Goal: Information Seeking & Learning: Check status

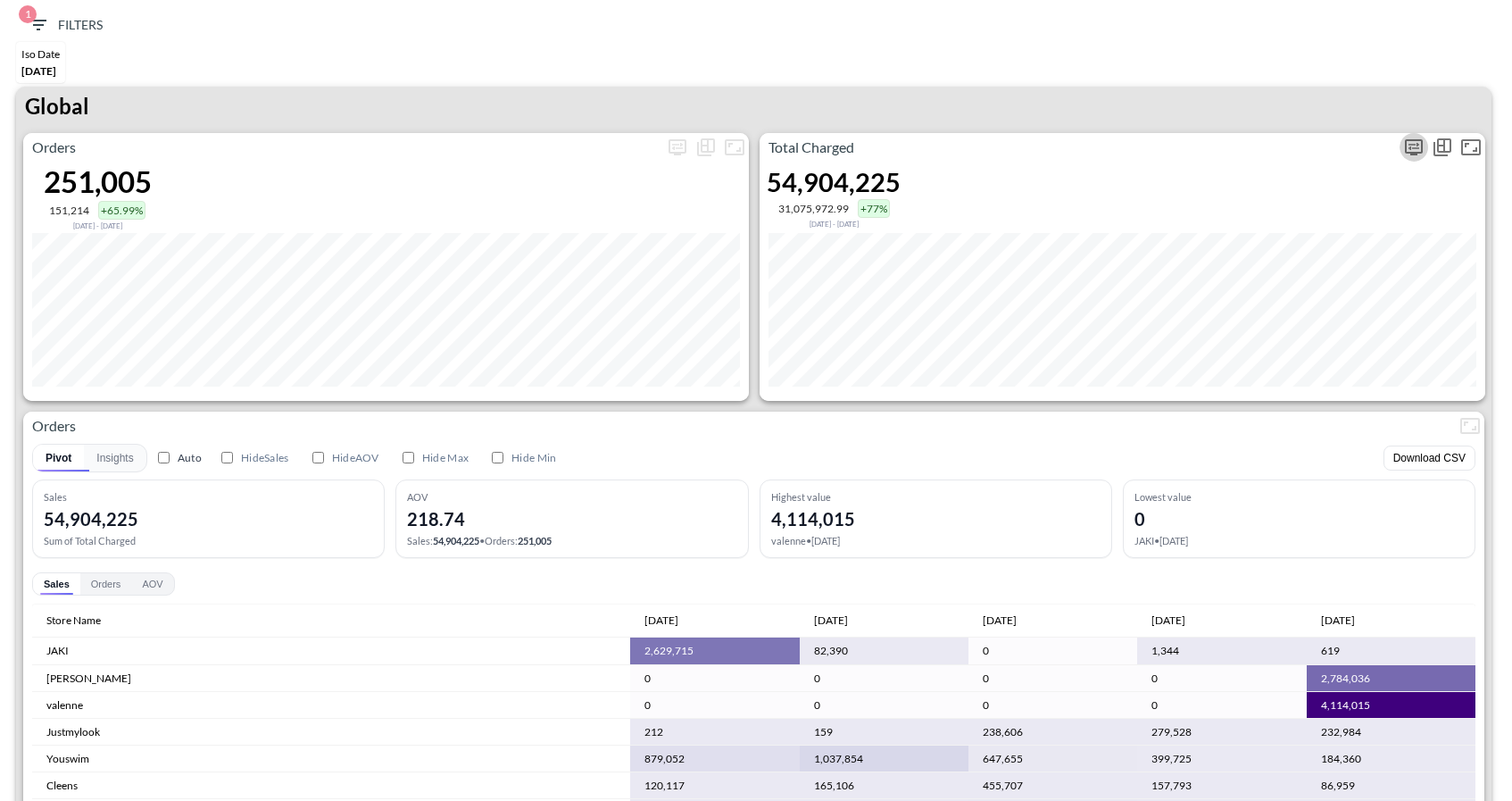
click at [1411, 147] on icon "more" at bounding box center [1414, 148] width 21 height 21
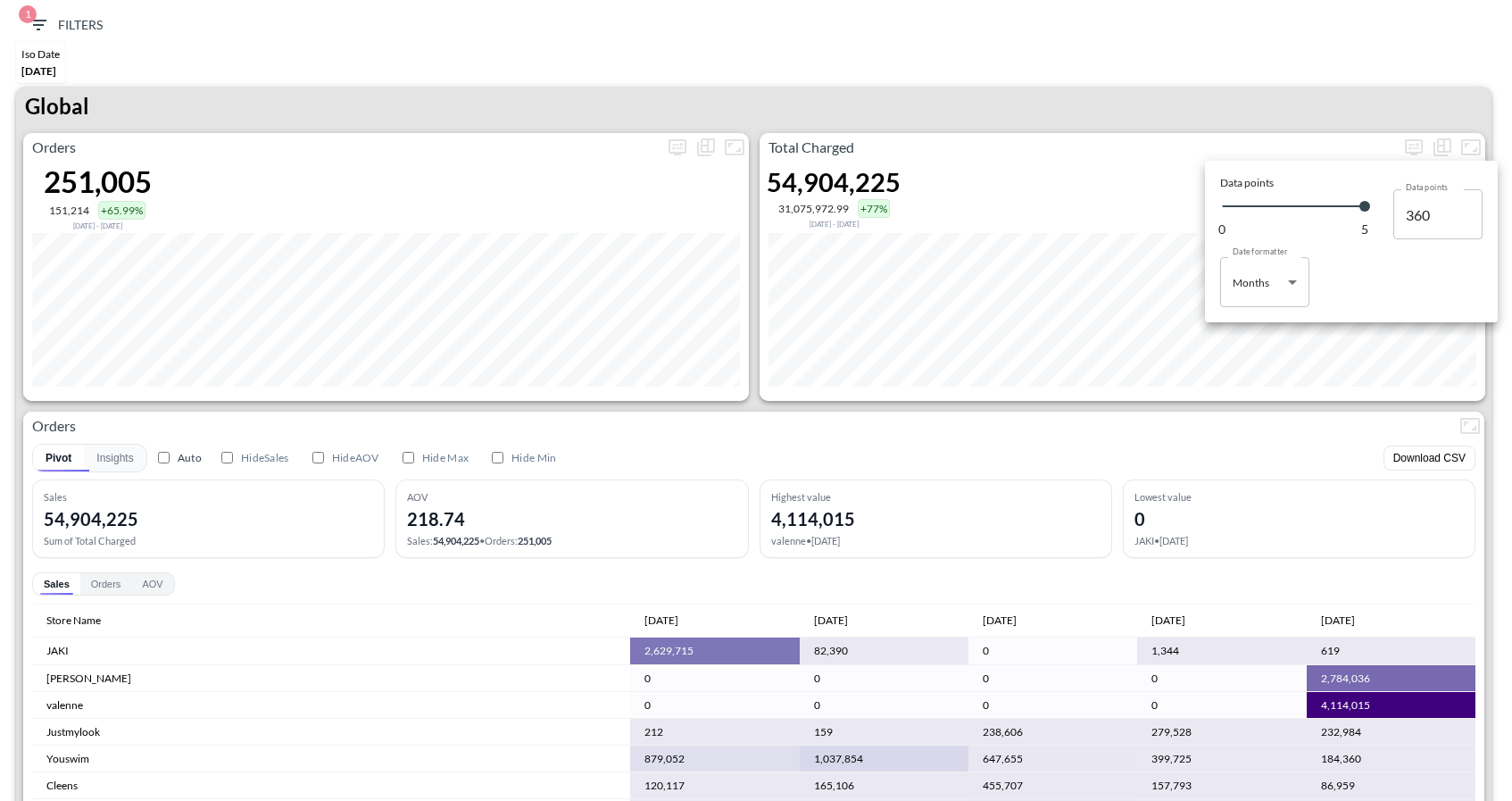
click at [1243, 261] on body "BI.P.EYE, Interactive Analytics Dashboards 1 Filters Iso Date May 01, 2025 Glob…" at bounding box center [756, 400] width 1512 height 801
click at [1242, 335] on div "Days" at bounding box center [1246, 328] width 23 height 16
type input "Days"
type input "152"
click at [1159, 405] on div at bounding box center [756, 400] width 1512 height 801
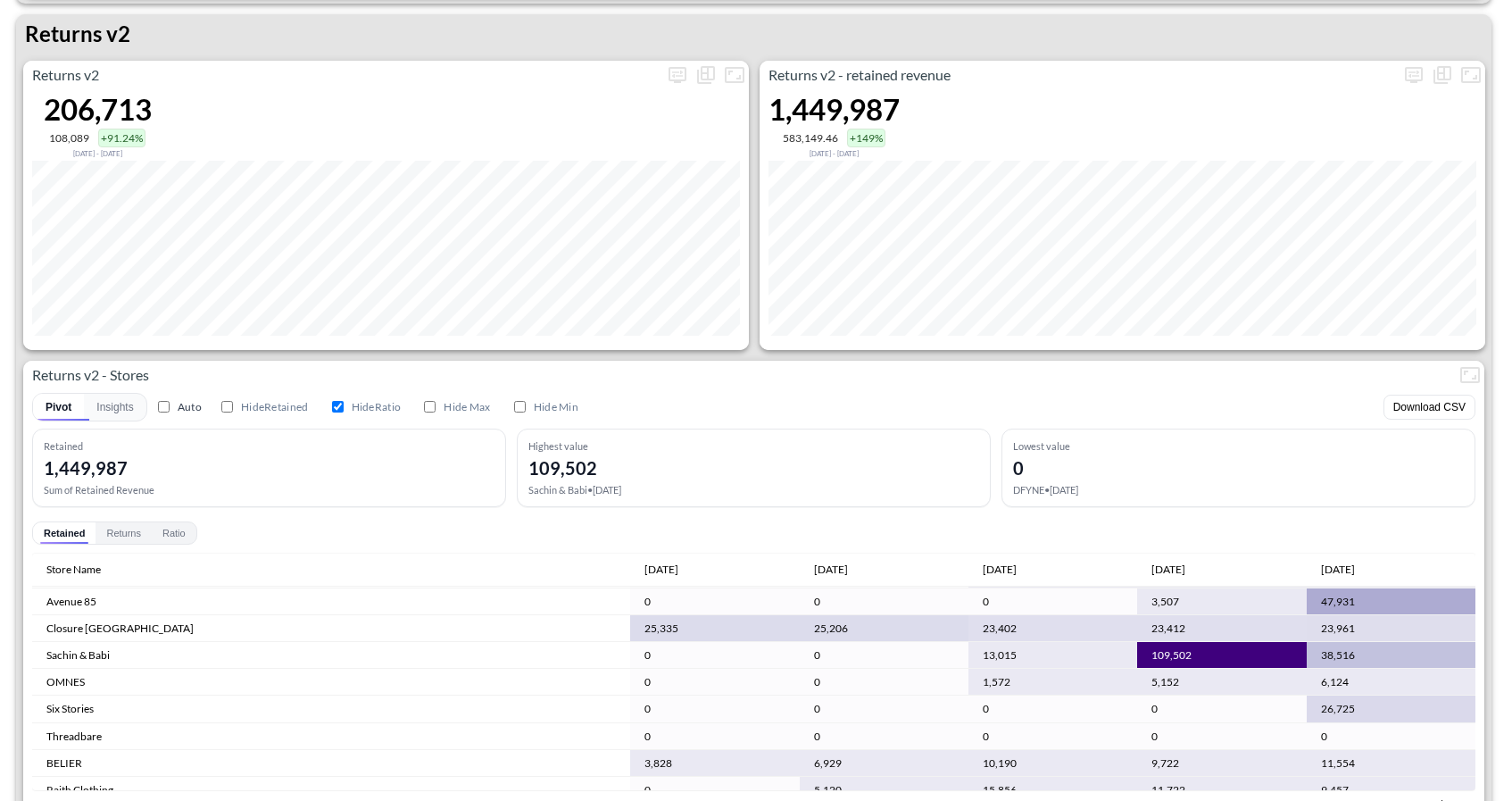
scroll to position [337, 0]
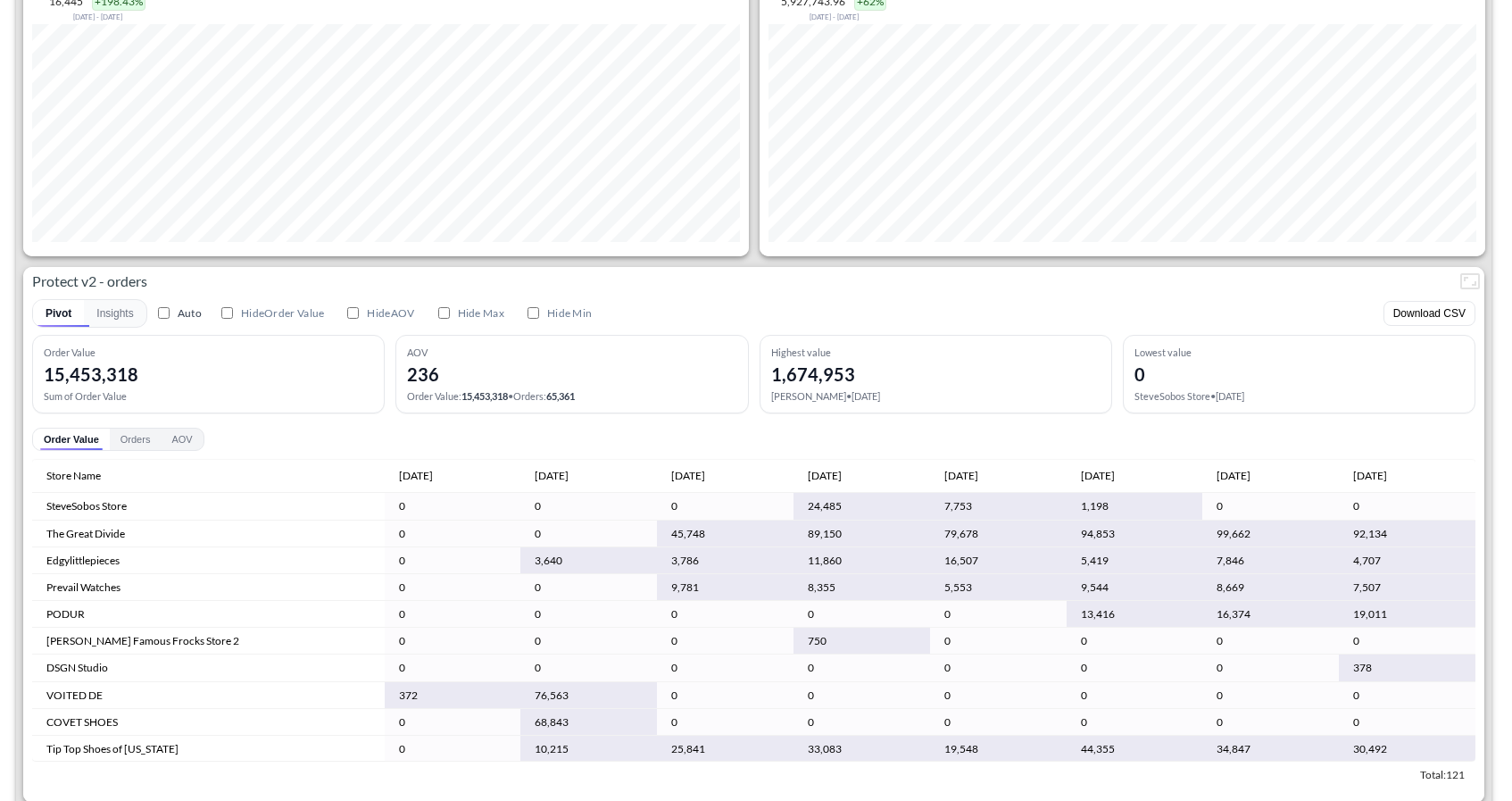
scroll to position [3553, 0]
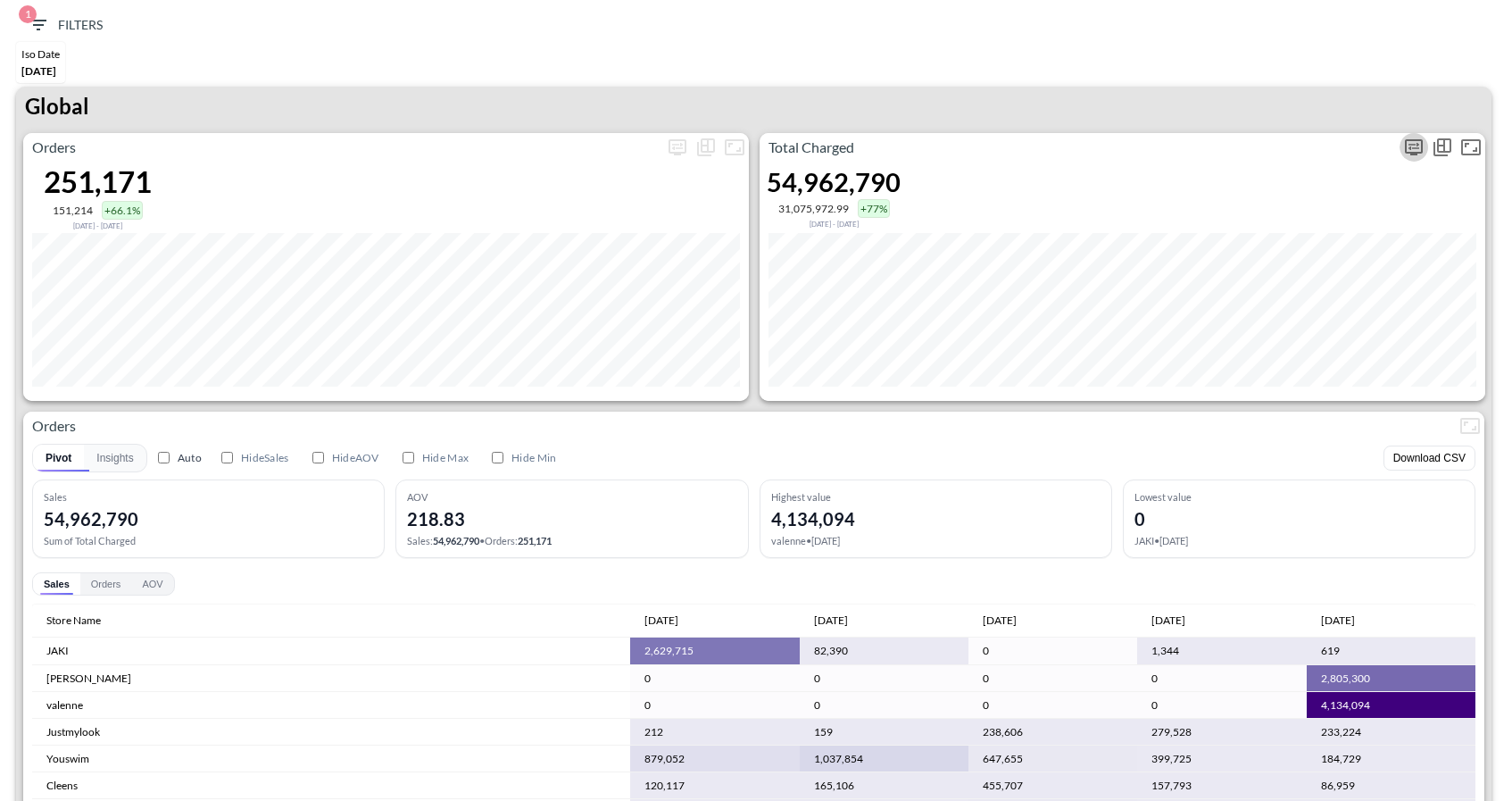
click at [1413, 155] on icon "more" at bounding box center [1414, 148] width 21 height 21
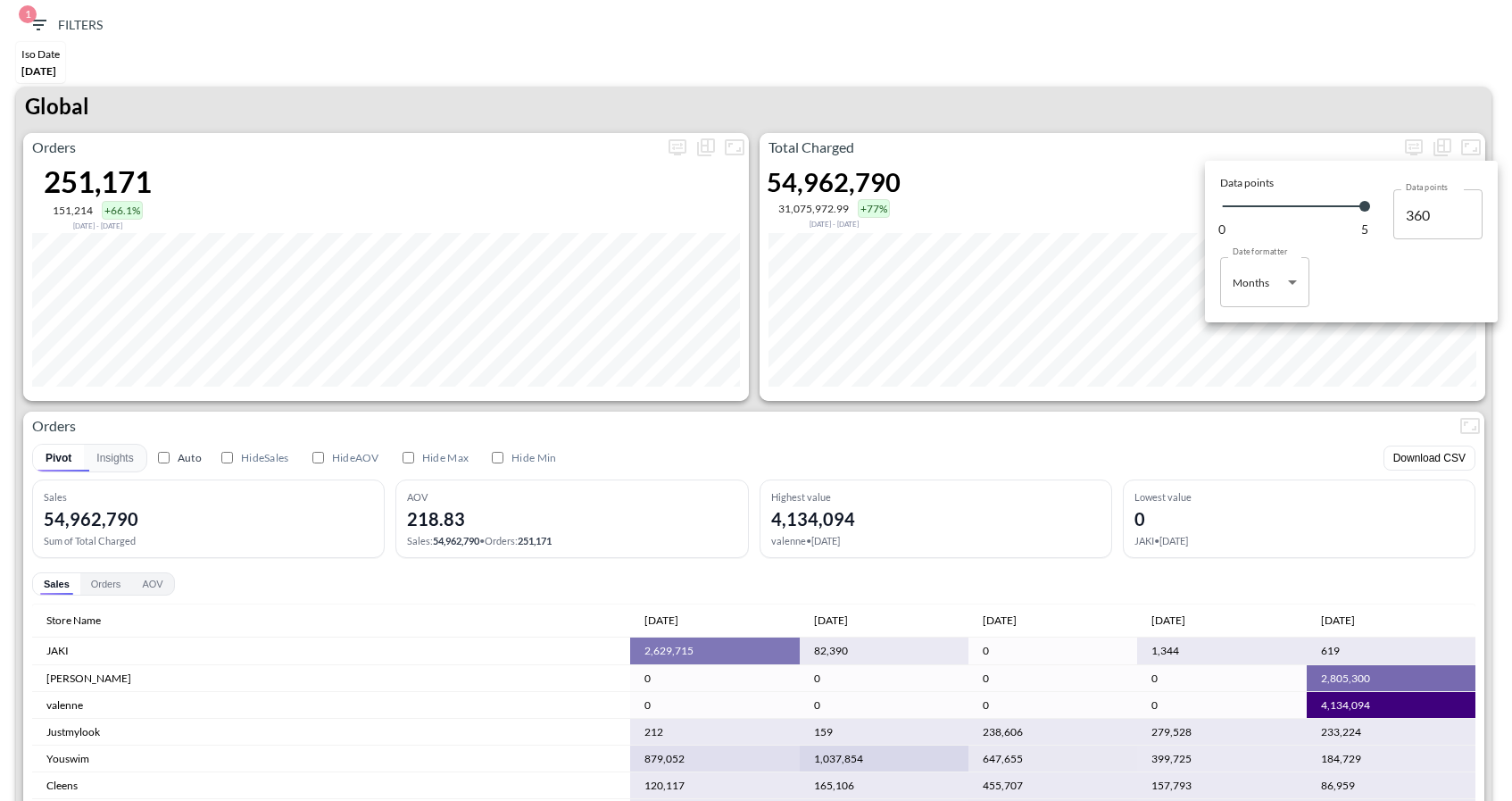
click at [1274, 273] on body "BI.P.EYE, Interactive Analytics Dashboards 1 Filters Iso Date [DATE] Global Ord…" at bounding box center [756, 400] width 1512 height 801
click at [1253, 321] on div "Days" at bounding box center [1246, 328] width 23 height 16
type input "Days"
type input "152"
click at [1094, 75] on div at bounding box center [756, 400] width 1512 height 801
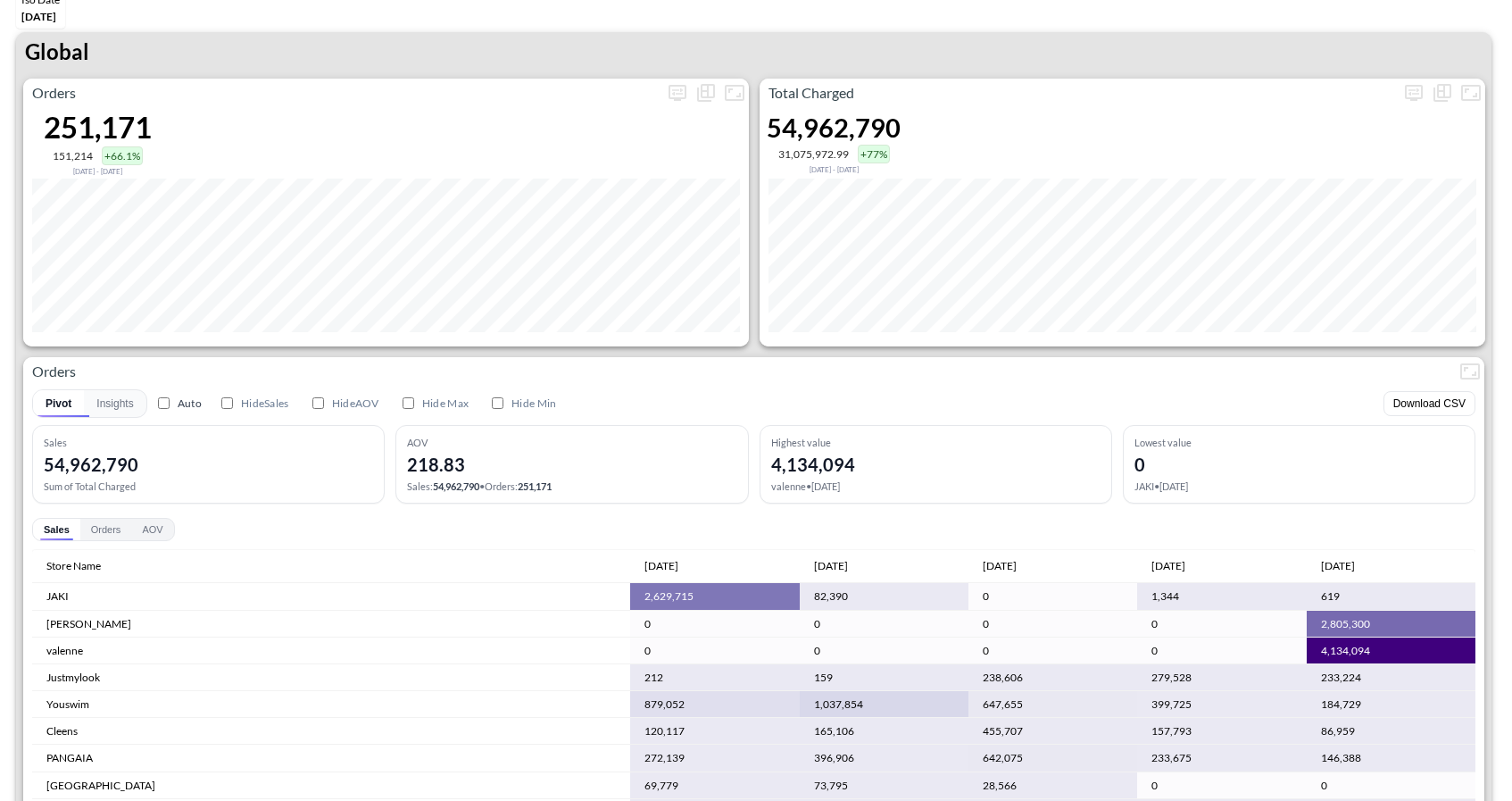
scroll to position [59, 0]
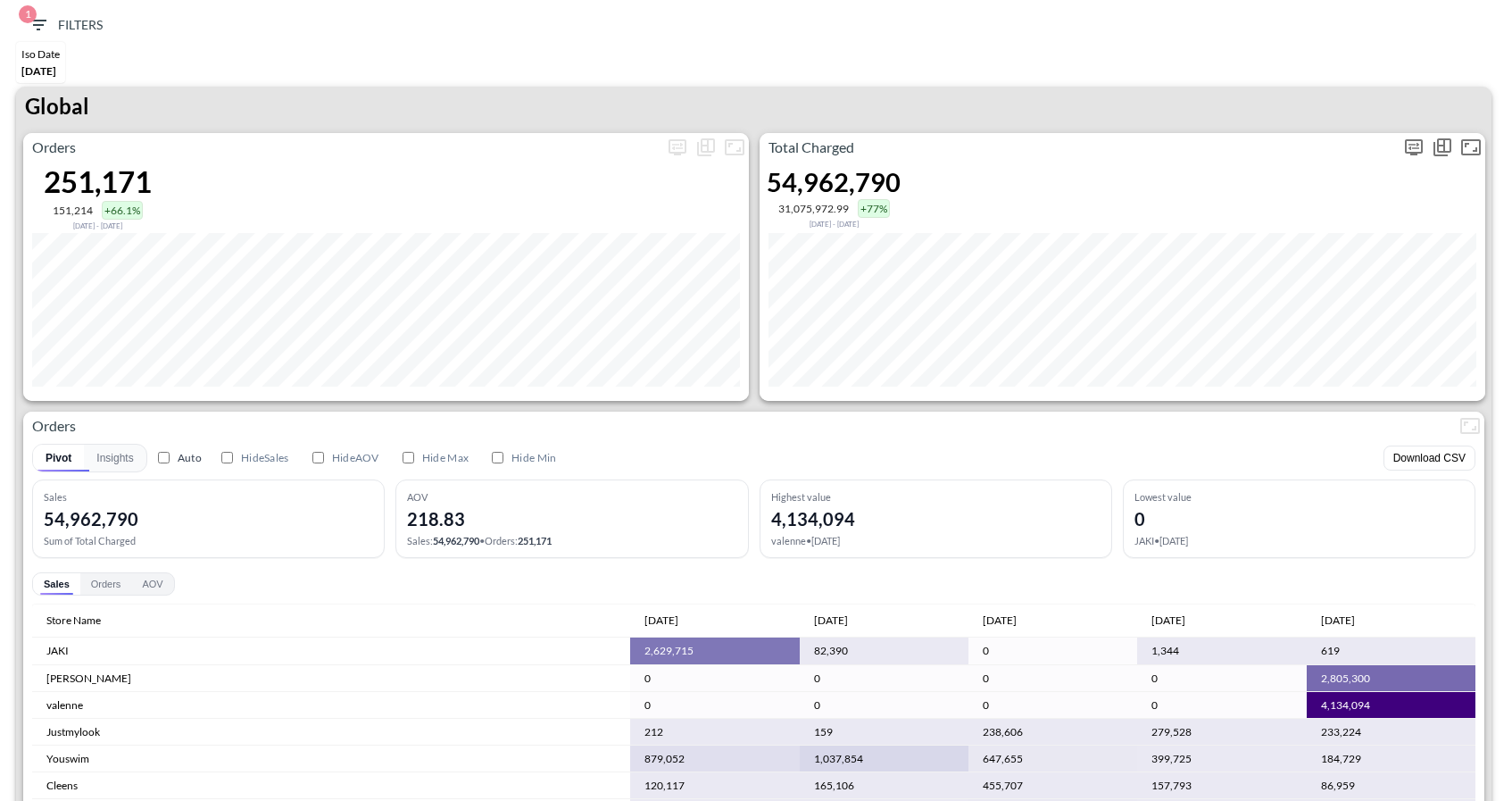
click at [1419, 149] on icon "more" at bounding box center [1414, 148] width 21 height 21
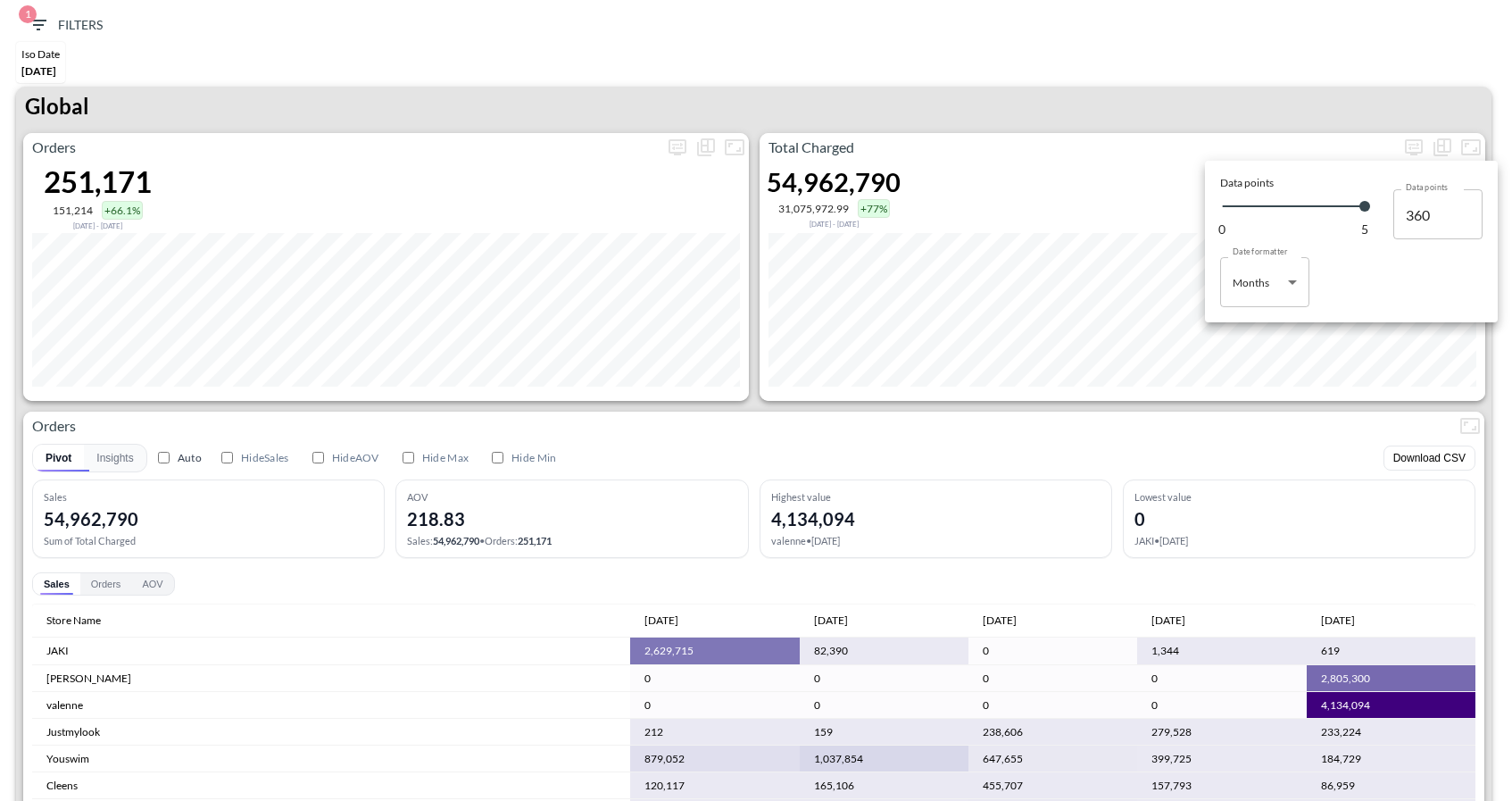
click at [1251, 285] on body "BI.P.EYE, Interactive Analytics Dashboards 1 Filters Iso Date [DATE] Global Ord…" at bounding box center [756, 400] width 1512 height 801
click at [1249, 321] on div "Days" at bounding box center [1246, 328] width 23 height 16
type input "Days"
type input "152"
click at [1194, 129] on div at bounding box center [756, 400] width 1512 height 801
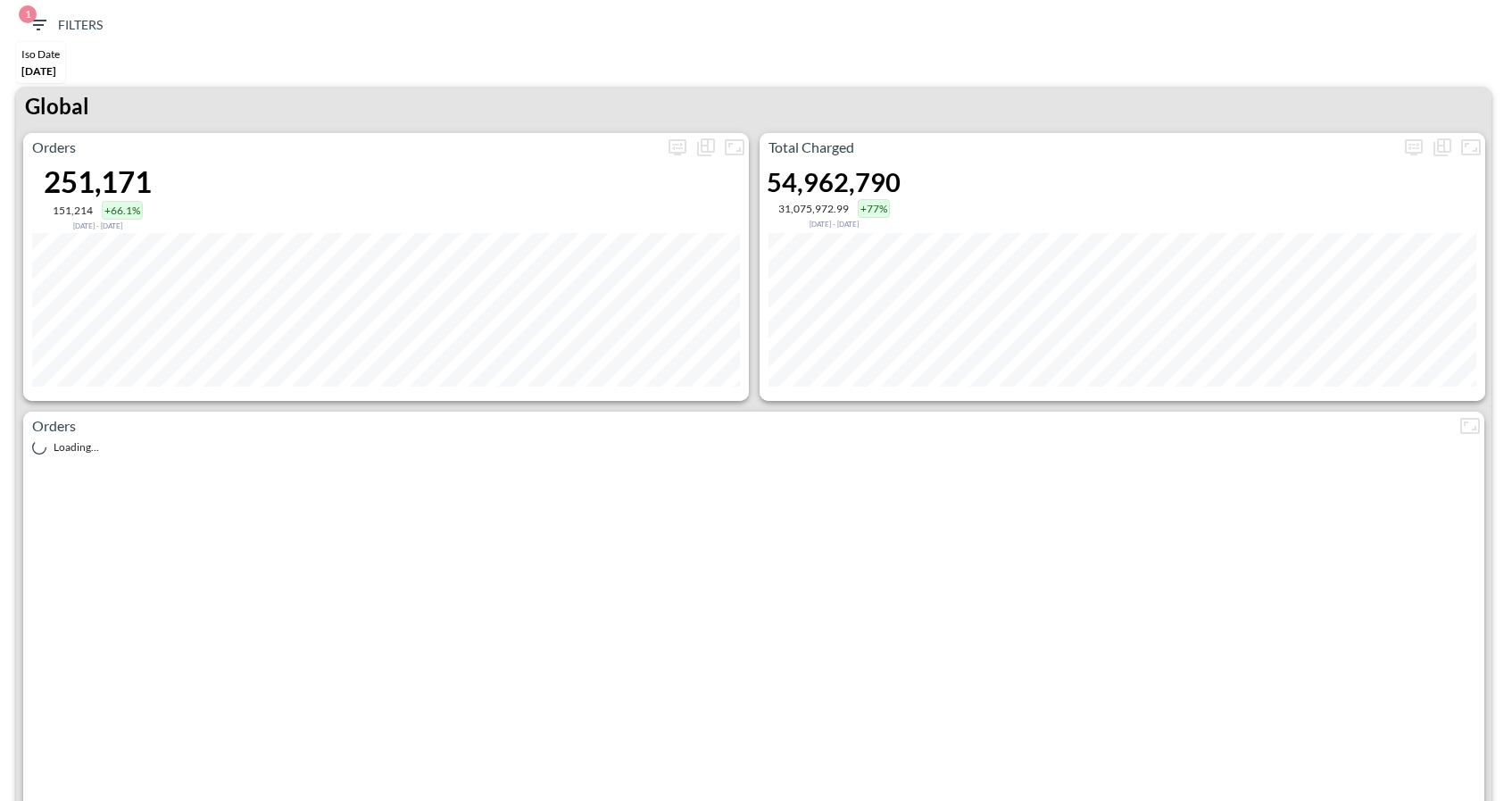
click at [1081, 72] on div "Iso Date [DATE]" at bounding box center [756, 64] width 1494 height 45
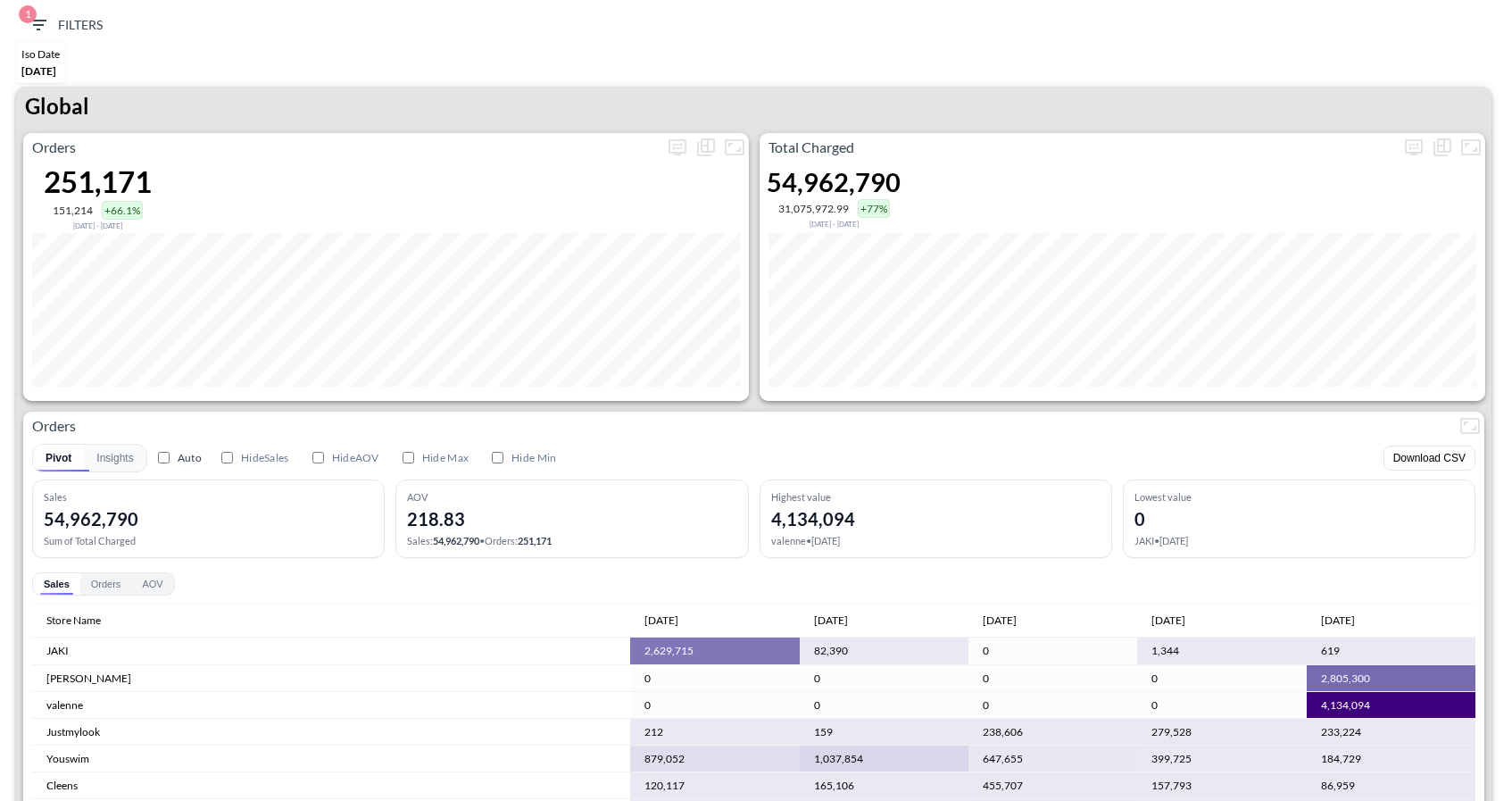
click at [1092, 1] on div "1 Filters Iso Date [DATE] Global Orders 251,171 151,214 +66.1% [DATE] - [DATE] …" at bounding box center [756, 400] width 1512 height 801
click at [1414, 147] on icon "more" at bounding box center [1414, 147] width 11 height 7
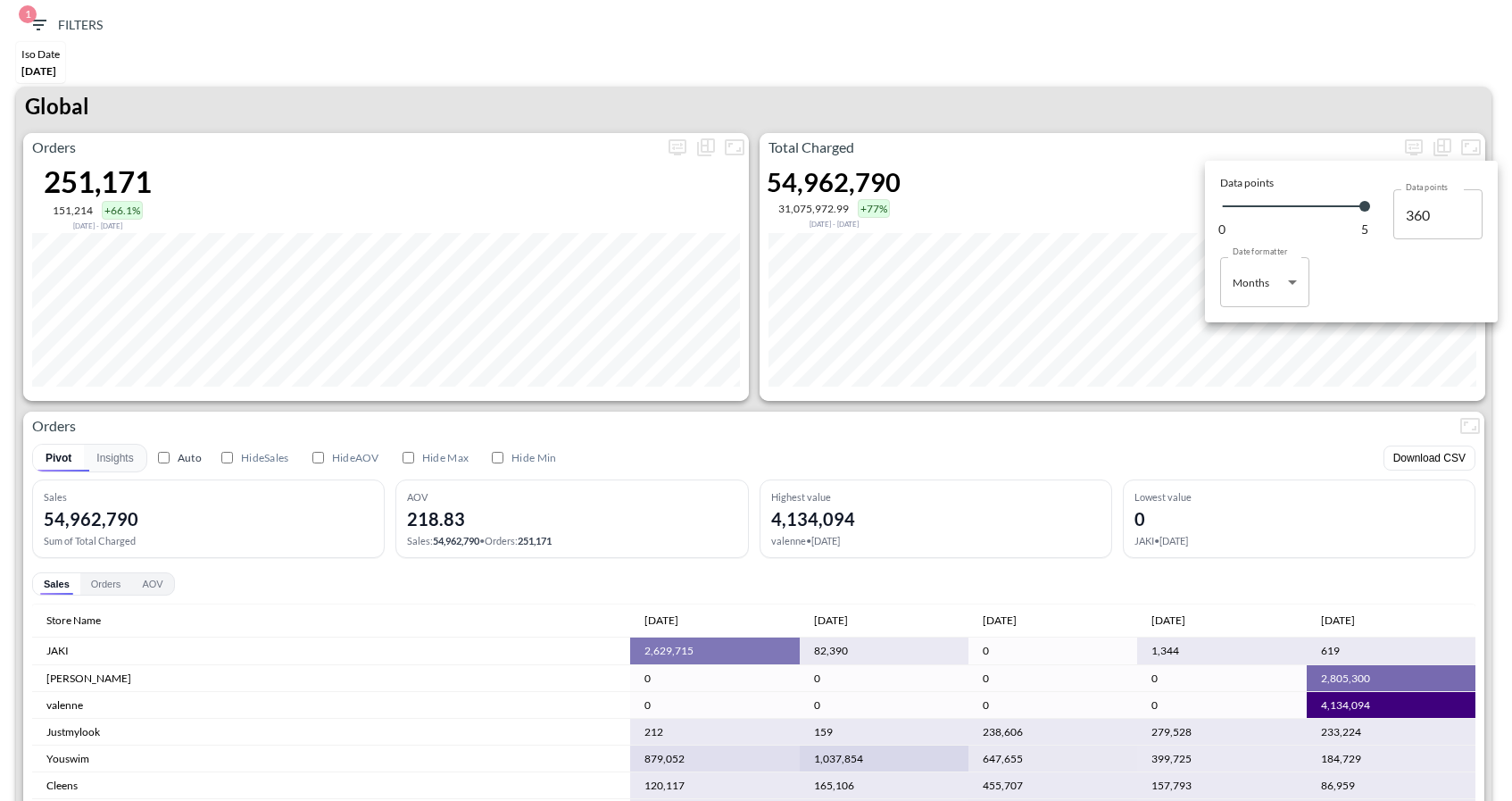
click at [1266, 292] on body "BI.P.EYE, Interactive Analytics Dashboards 1 Filters Iso Date [DATE] Global Ord…" at bounding box center [756, 400] width 1512 height 801
click at [1266, 333] on li "Days" at bounding box center [1265, 328] width 89 height 27
type input "Days"
type input "152"
click at [1243, 117] on div at bounding box center [756, 400] width 1512 height 801
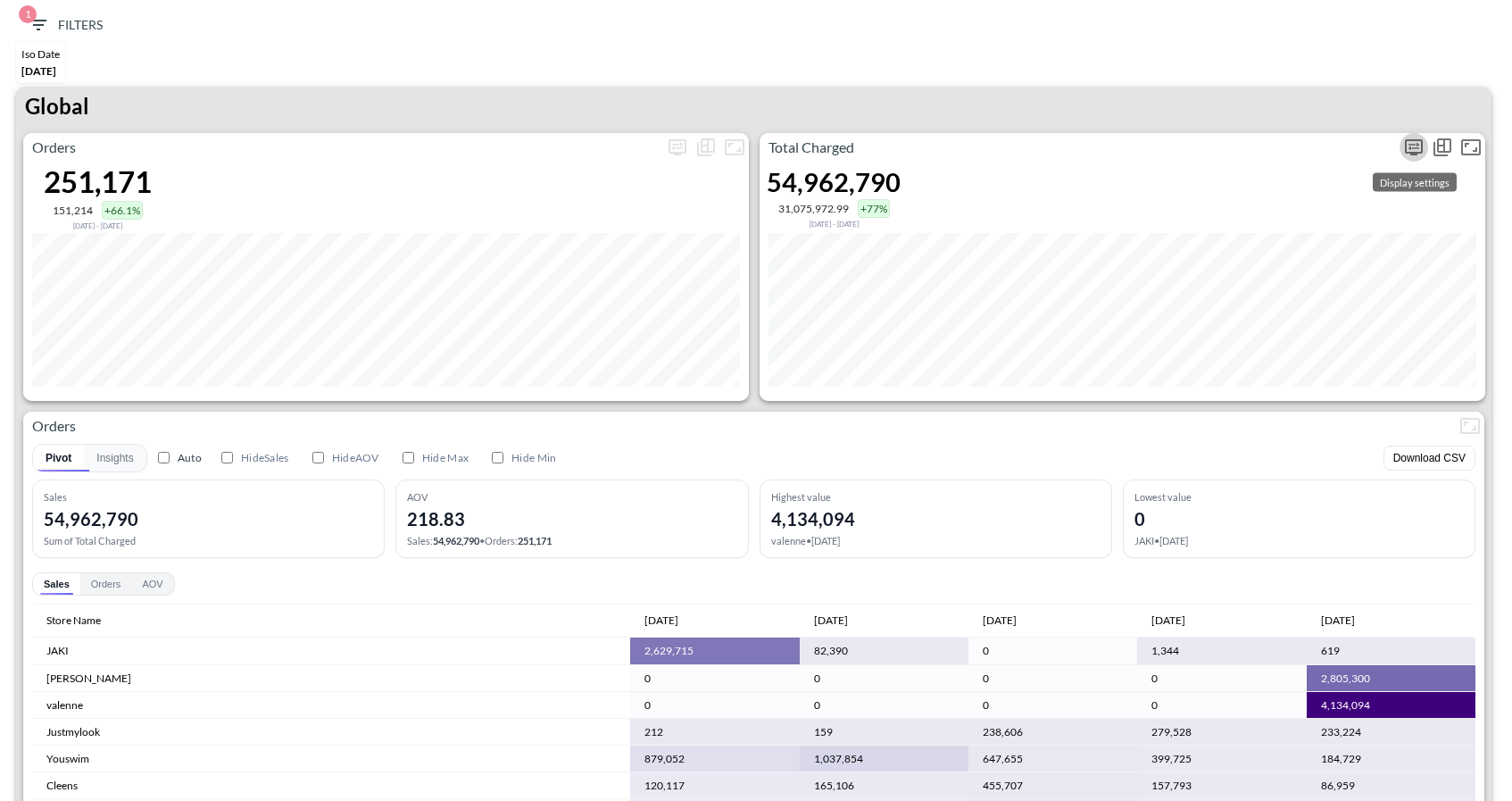
click at [1411, 154] on icon "more" at bounding box center [1414, 148] width 18 height 16
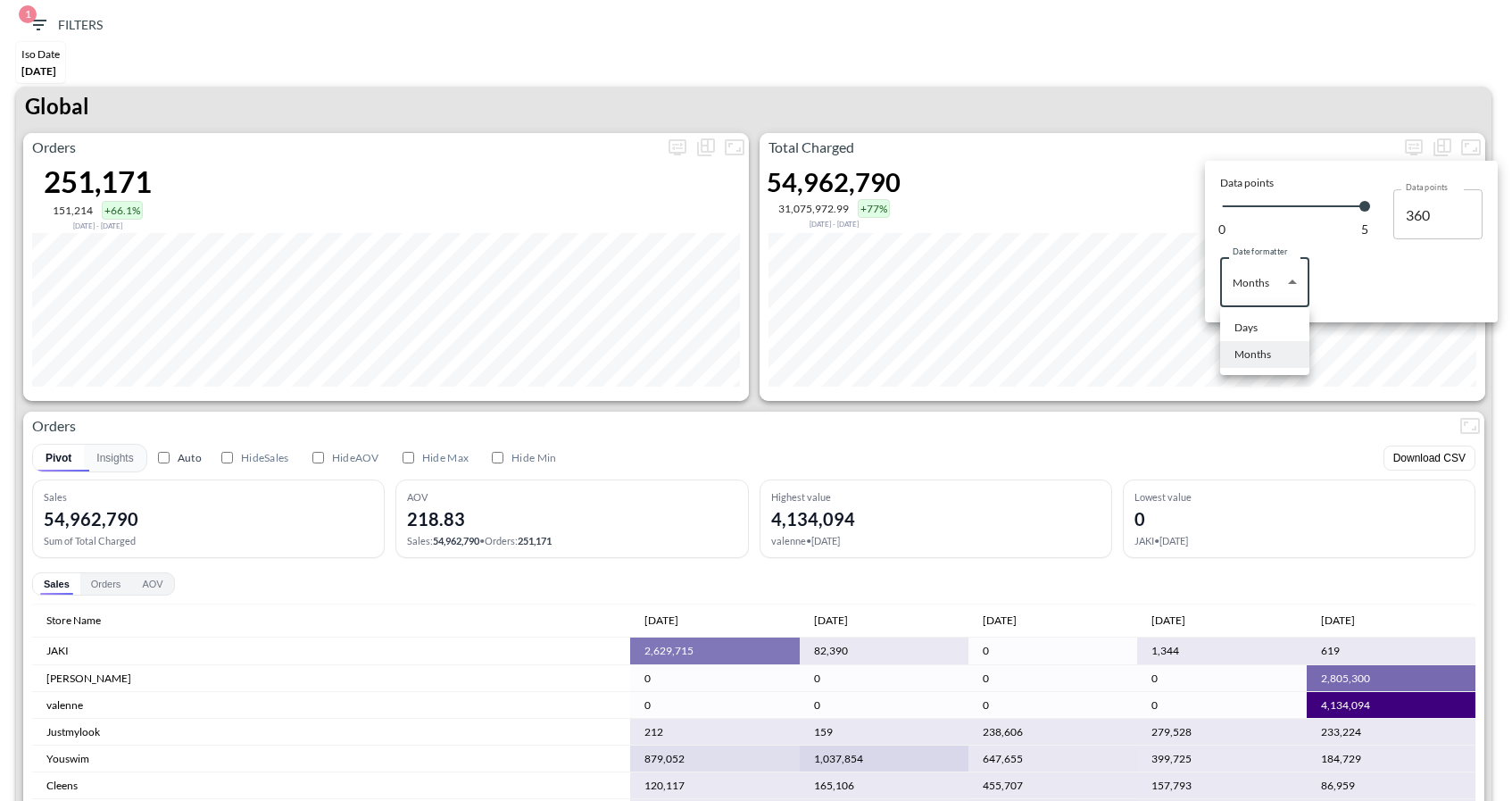
click at [1279, 279] on body "BI.P.EYE, Interactive Analytics Dashboards 1 Filters Iso Date [DATE] Global Ord…" at bounding box center [756, 400] width 1512 height 801
click at [1261, 313] on ul "Days Months" at bounding box center [1265, 341] width 89 height 68
click at [1259, 331] on li "Days" at bounding box center [1265, 328] width 89 height 27
type input "Days"
type input "152"
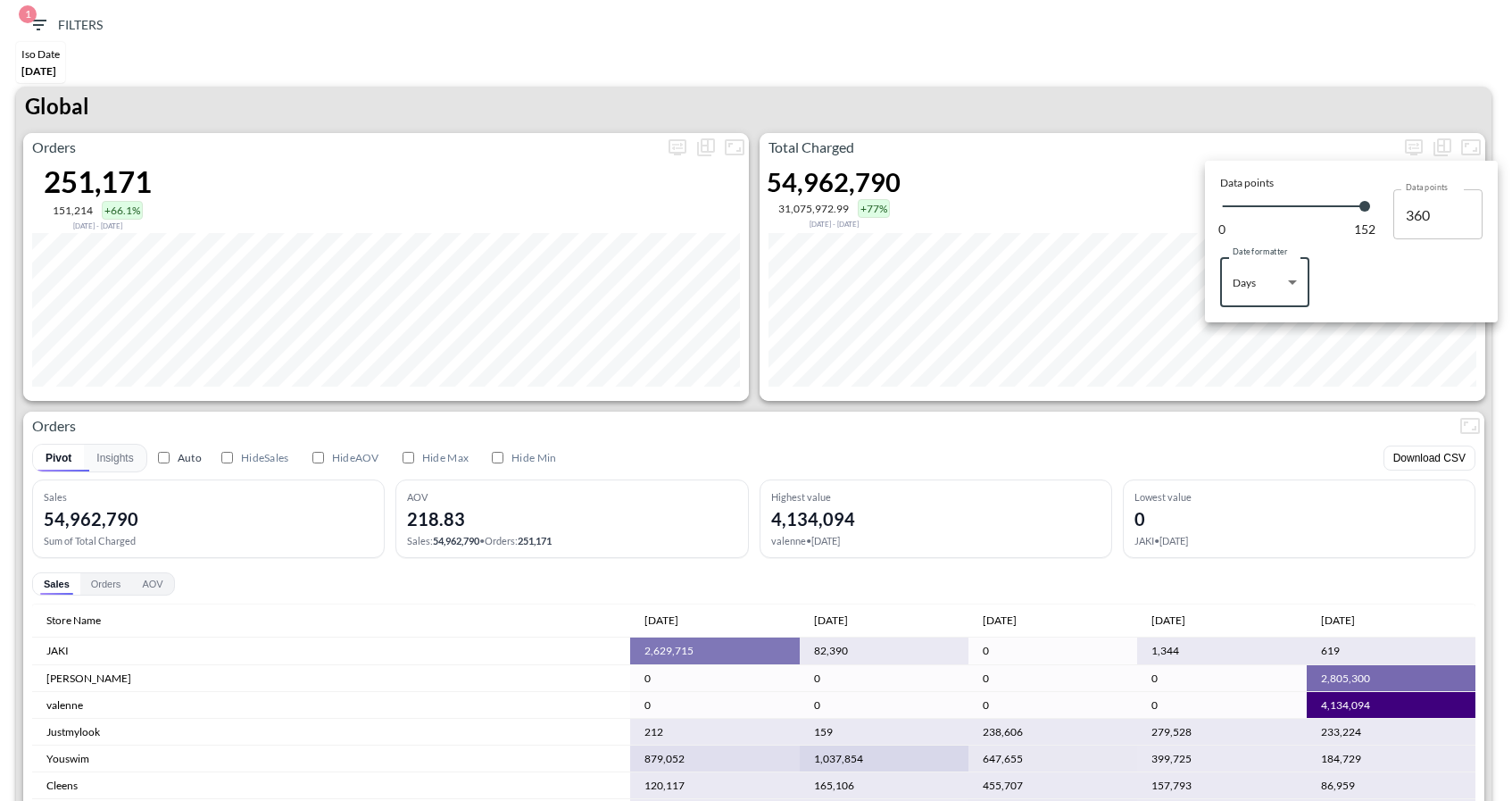
click at [1274, 81] on div at bounding box center [756, 400] width 1512 height 801
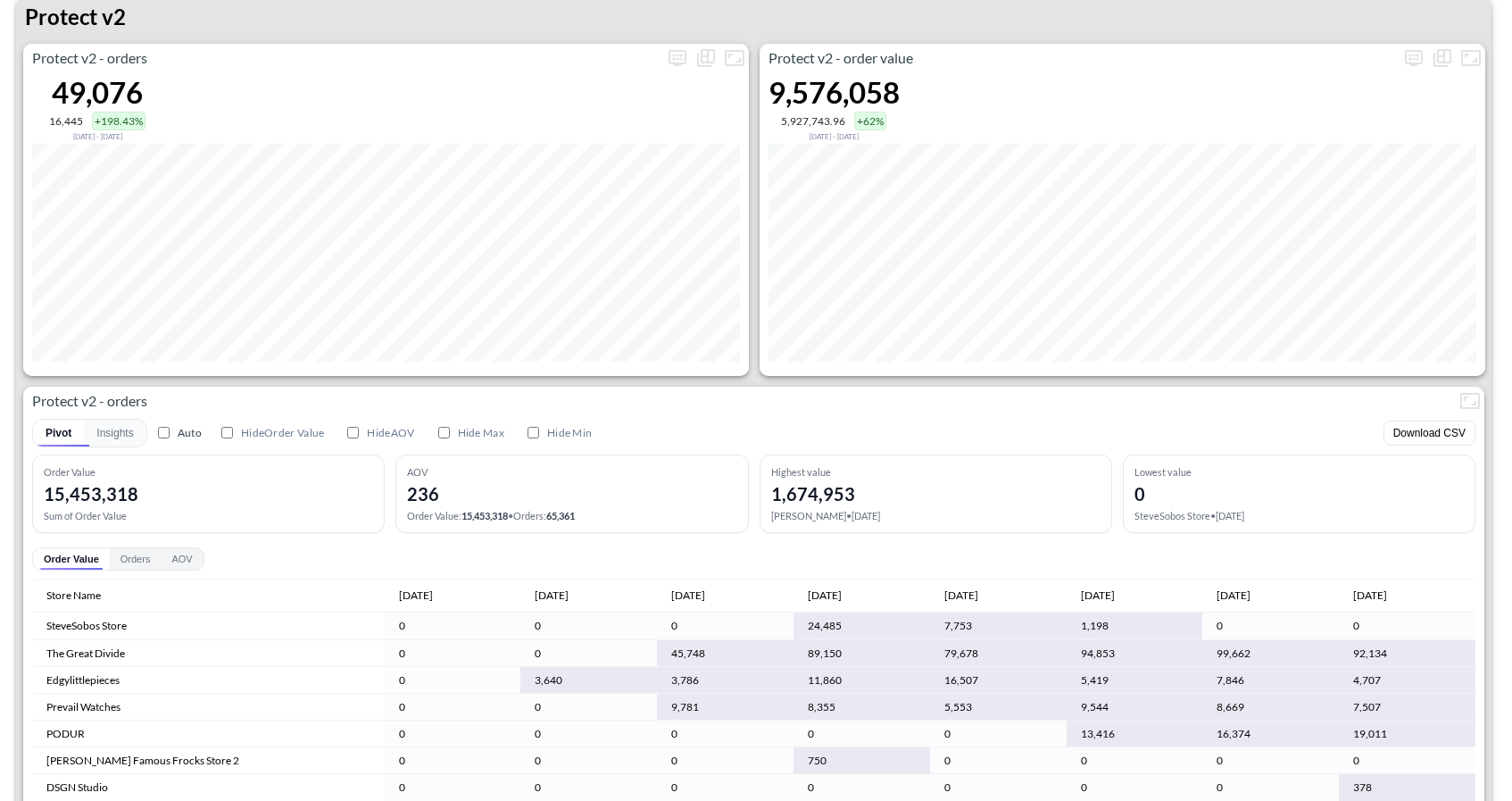
scroll to position [3631, 0]
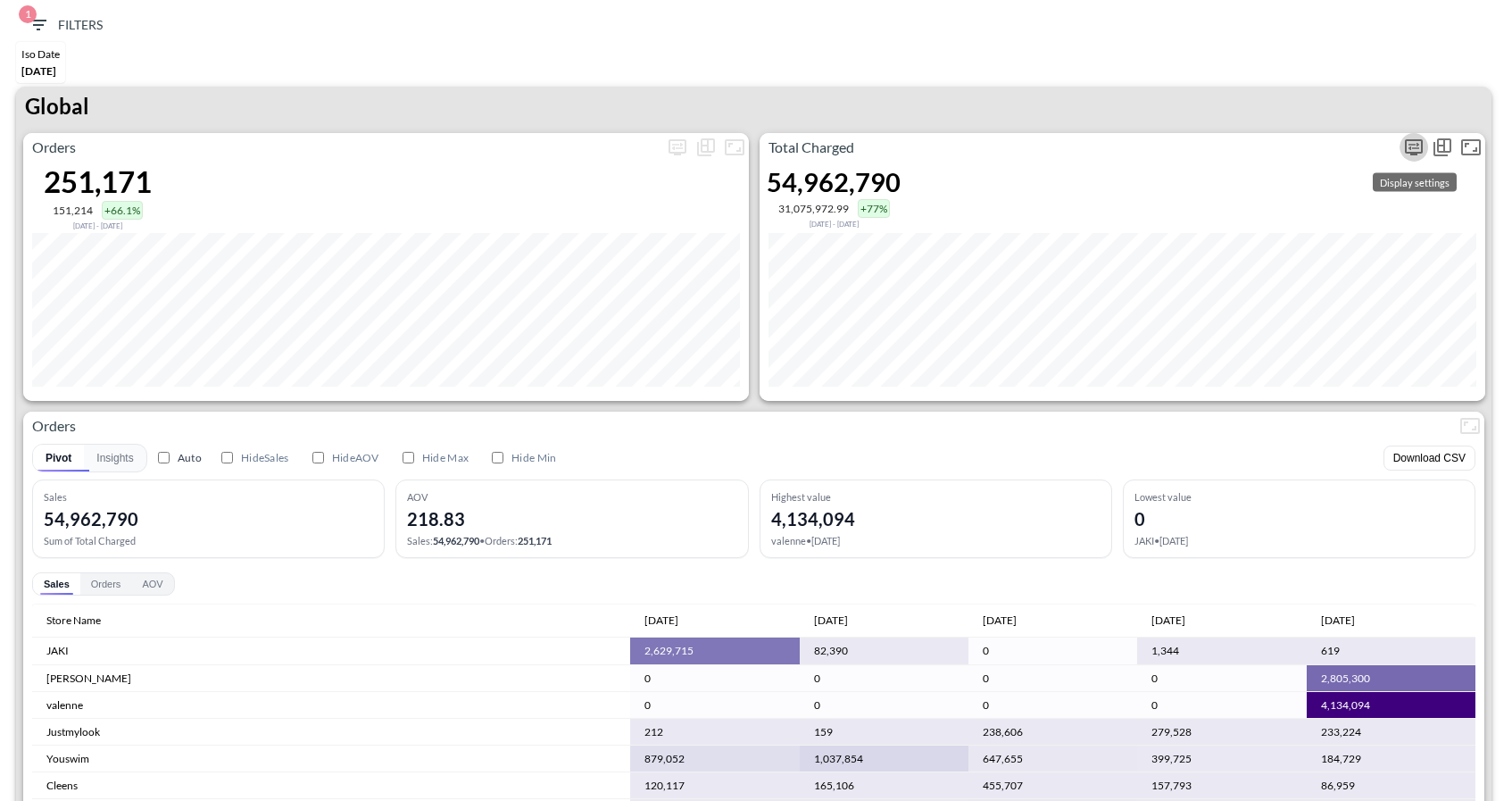
click at [1413, 146] on icon "more" at bounding box center [1414, 148] width 21 height 21
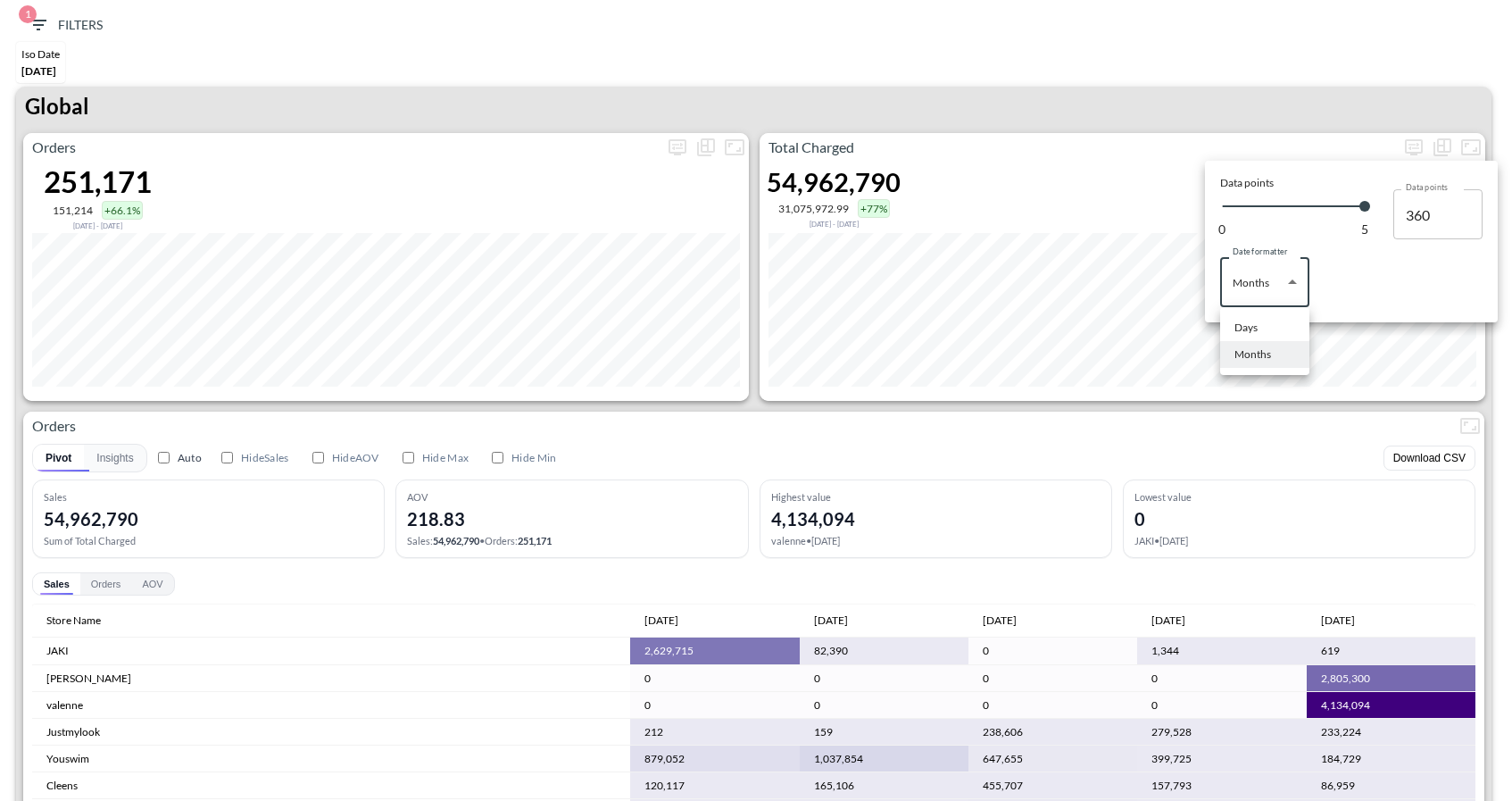
click at [1255, 294] on body "BI.P.EYE, Interactive Analytics Dashboards 1 Filters Iso Date [DATE] Global Ord…" at bounding box center [756, 400] width 1512 height 801
click at [1245, 337] on li "Days" at bounding box center [1265, 328] width 89 height 27
type input "Days"
type input "152"
click at [1235, 144] on div at bounding box center [756, 400] width 1512 height 801
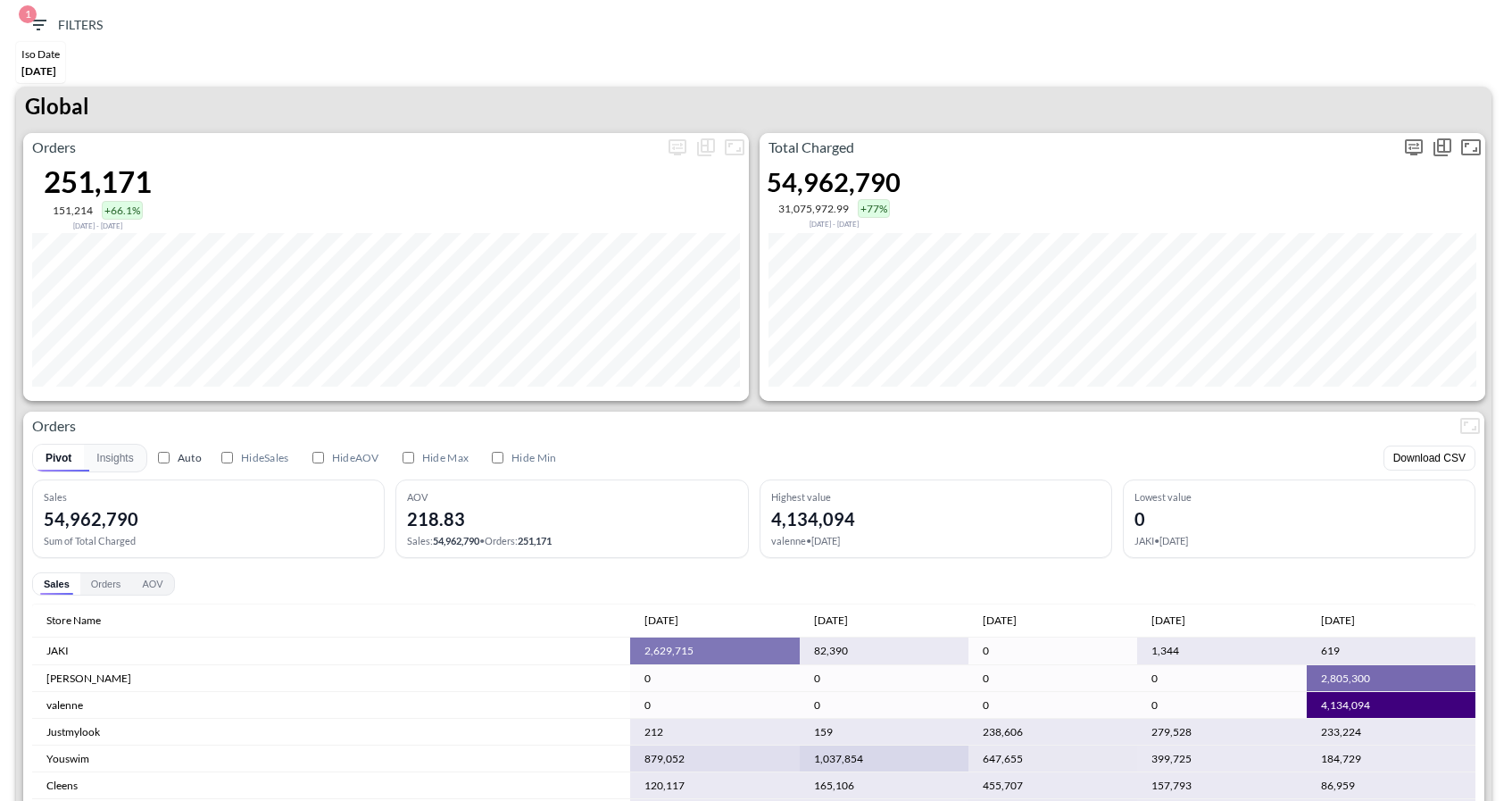
click at [1406, 156] on icon "more" at bounding box center [1414, 148] width 21 height 21
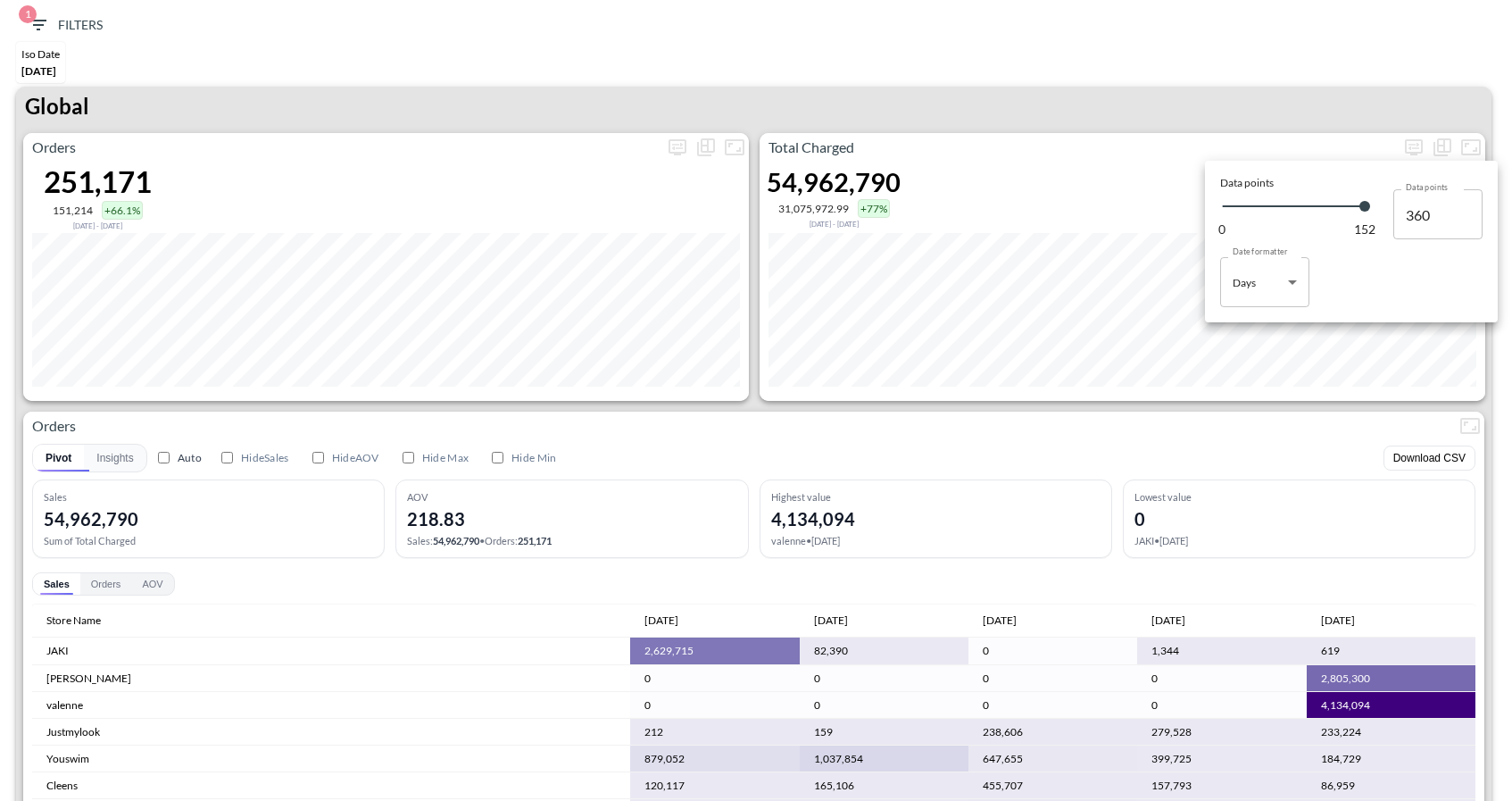
click at [1328, 264] on div "Date formatter Days Days Date formatter" at bounding box center [1351, 273] width 262 height 68
click at [1278, 285] on body "BI.P.EYE, Interactive Analytics Dashboards 1 Filters Iso Date [DATE] Global Ord…" at bounding box center [756, 400] width 1512 height 801
click at [1245, 314] on li "Days" at bounding box center [1265, 328] width 89 height 27
click at [1261, 276] on body "BI.P.EYE, Interactive Analytics Dashboards 1 Filters Iso Date [DATE] Global Ord…" at bounding box center [756, 400] width 1512 height 801
click at [1261, 350] on div "Months" at bounding box center [1253, 354] width 37 height 16
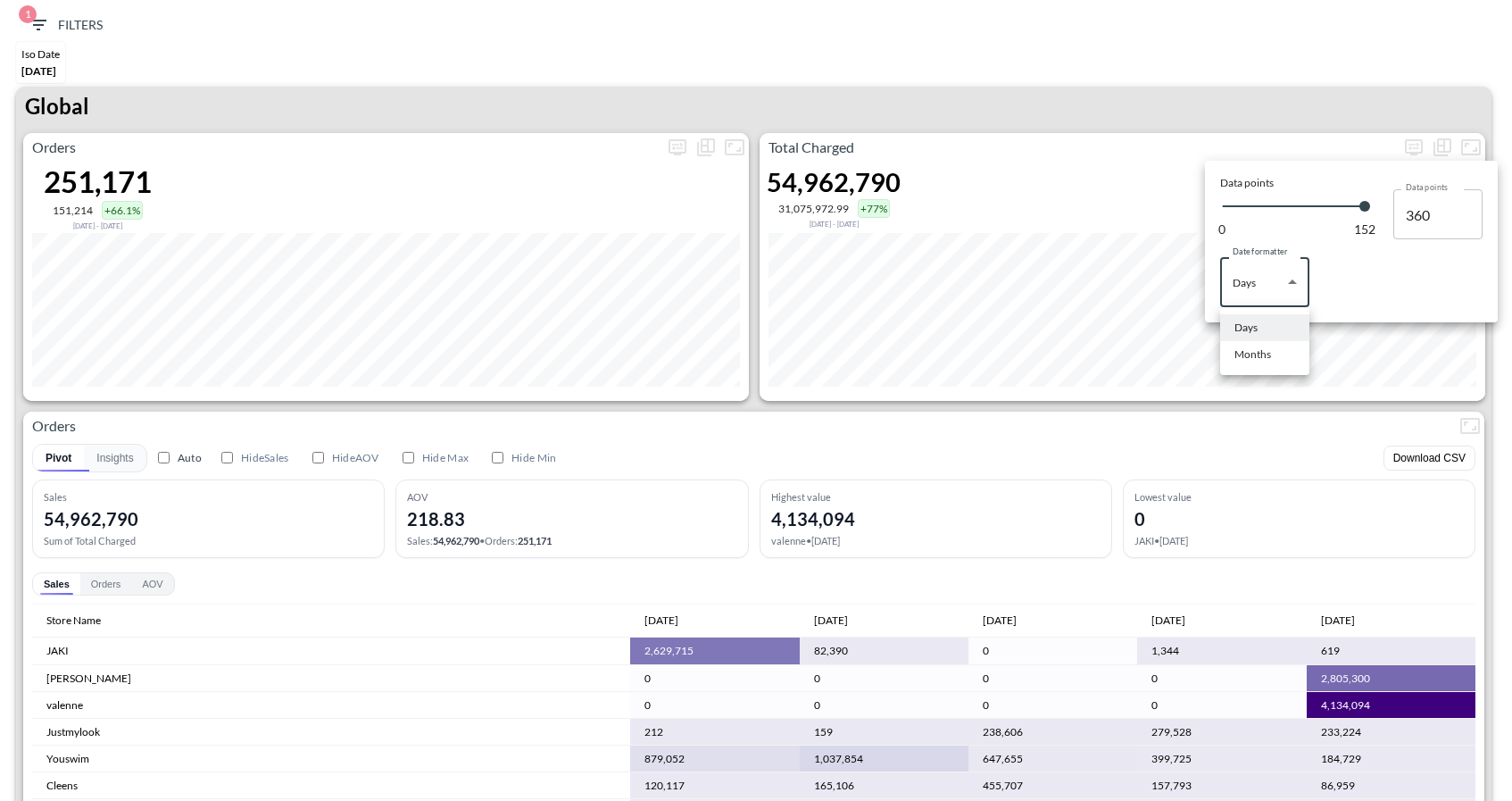
type input "Months"
click at [1287, 106] on div at bounding box center [756, 400] width 1512 height 801
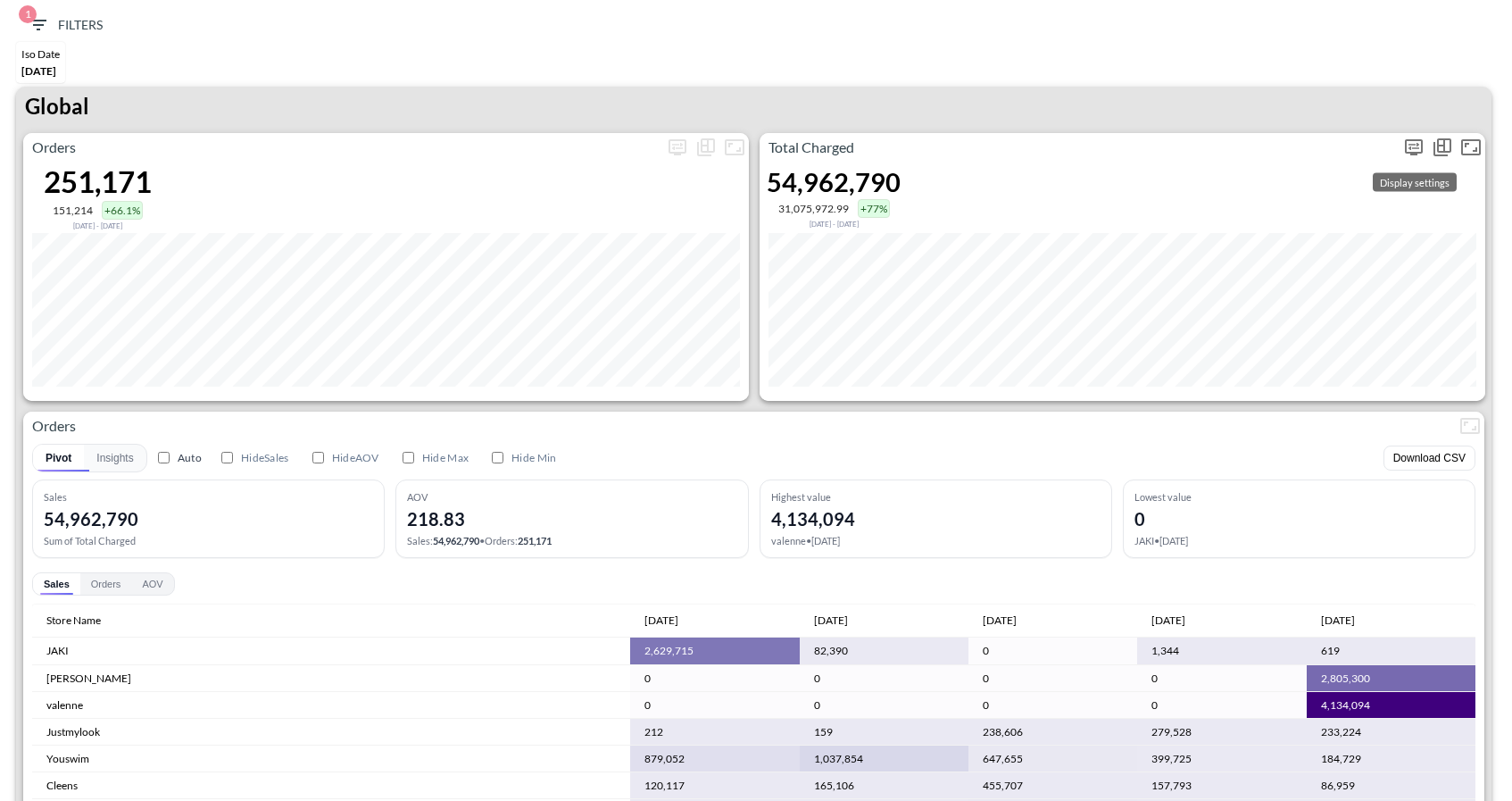
click at [1424, 149] on button "more" at bounding box center [1414, 148] width 29 height 29
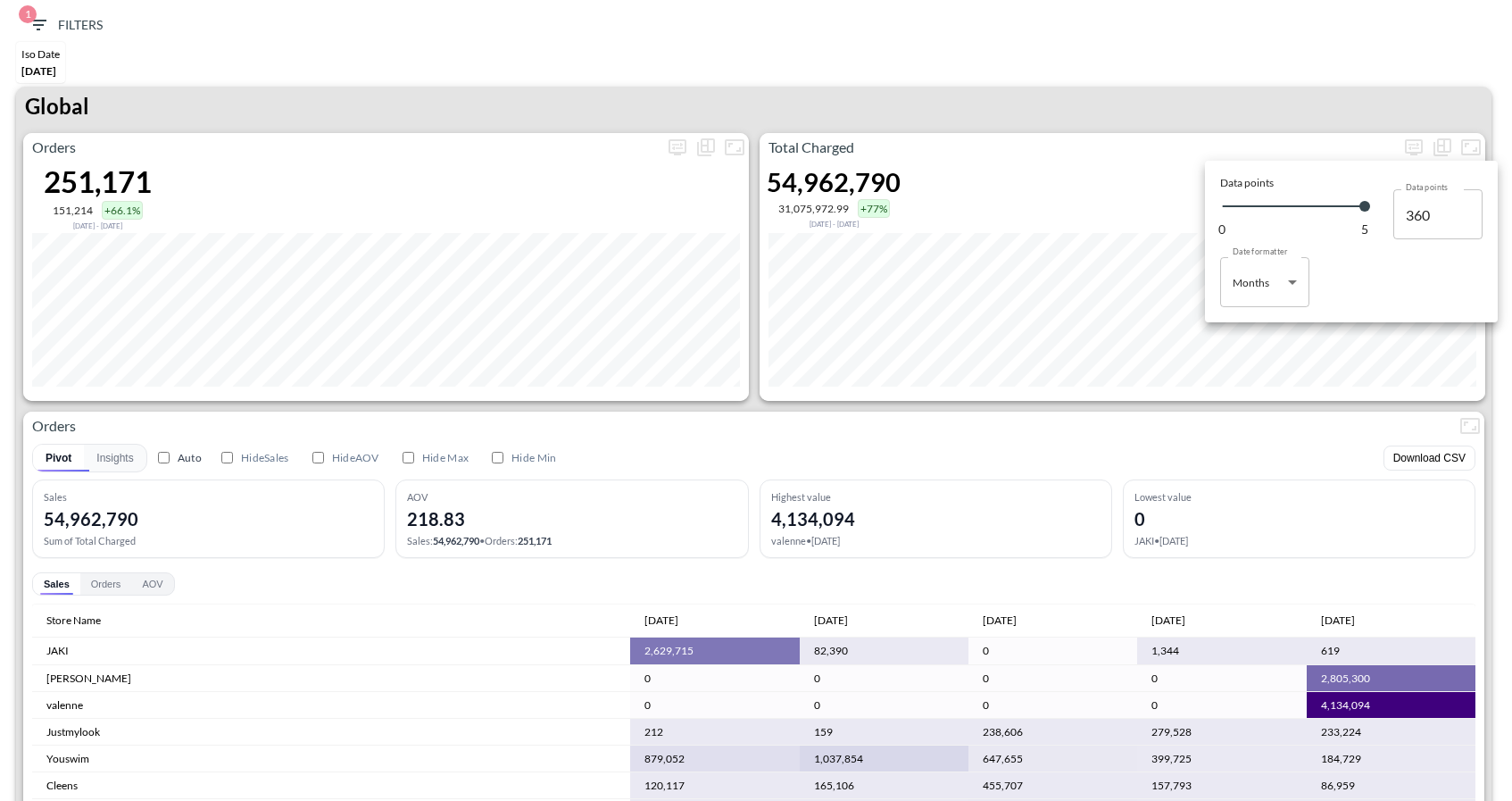
click at [1284, 296] on body "BI.P.EYE, Interactive Analytics Dashboards 1 Filters Iso Date May 01, 2025 Glob…" at bounding box center [756, 400] width 1512 height 801
click at [1236, 338] on li "Days" at bounding box center [1265, 328] width 89 height 27
type input "Days"
type input "152"
click at [1321, 119] on div at bounding box center [756, 400] width 1512 height 801
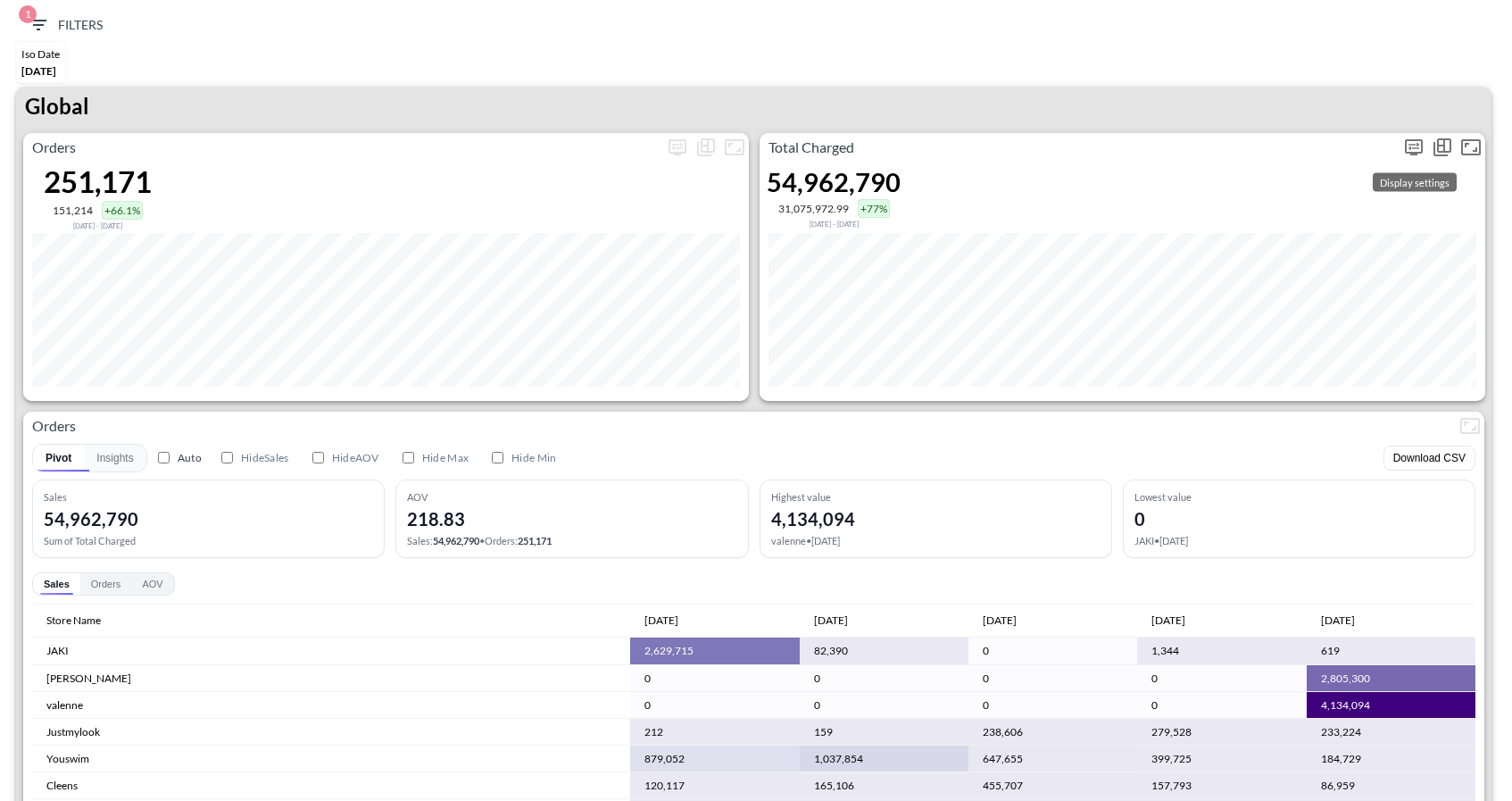
click at [1406, 147] on icon "more" at bounding box center [1414, 148] width 21 height 21
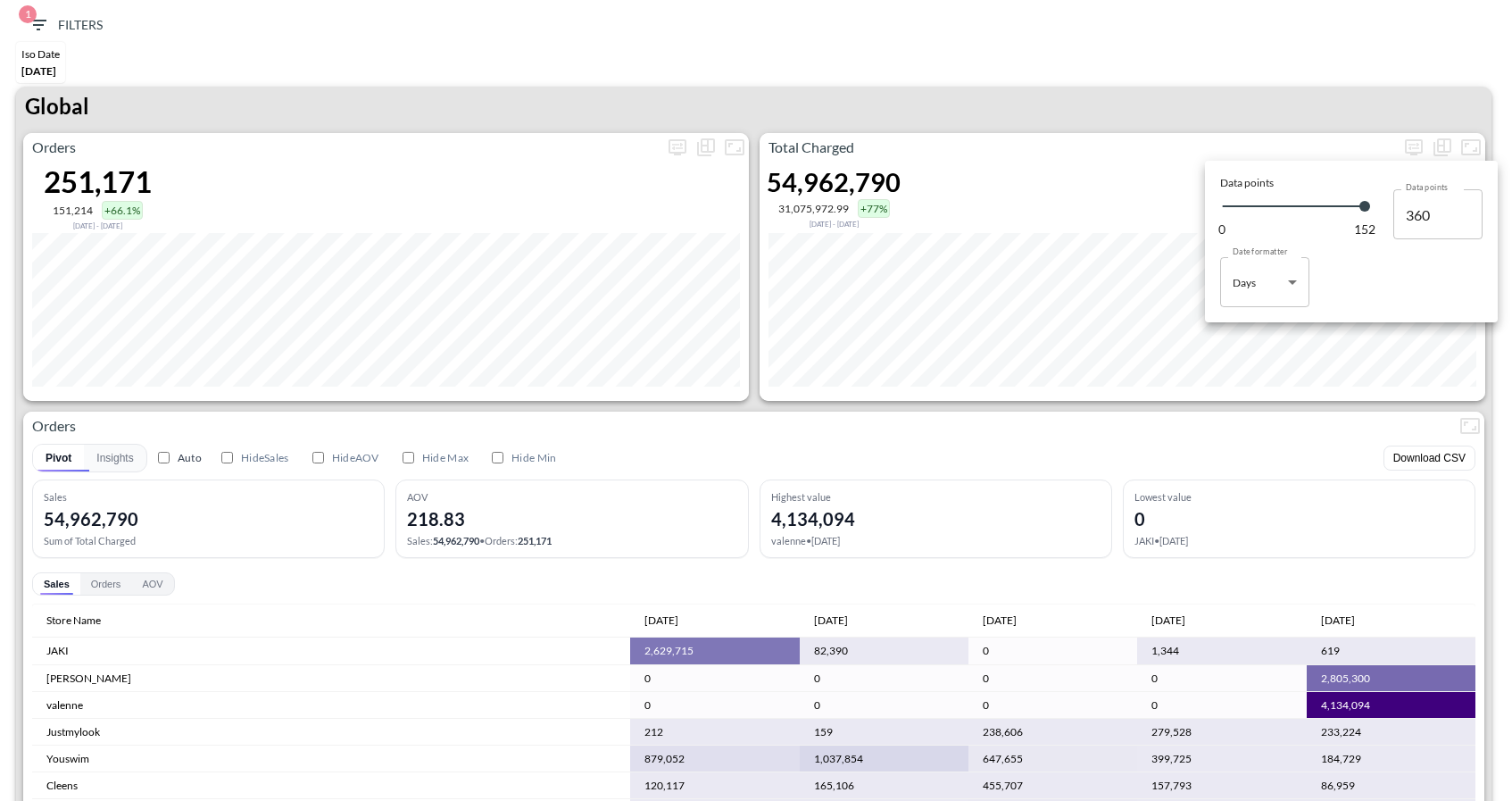
click at [1282, 283] on body "BI.P.EYE, Interactive Analytics Dashboards 1 Filters Iso Date May 01, 2025 Glob…" at bounding box center [756, 400] width 1512 height 801
click at [1252, 354] on div "Months" at bounding box center [1253, 354] width 37 height 16
type input "Months"
click at [404, 2] on div at bounding box center [756, 400] width 1512 height 801
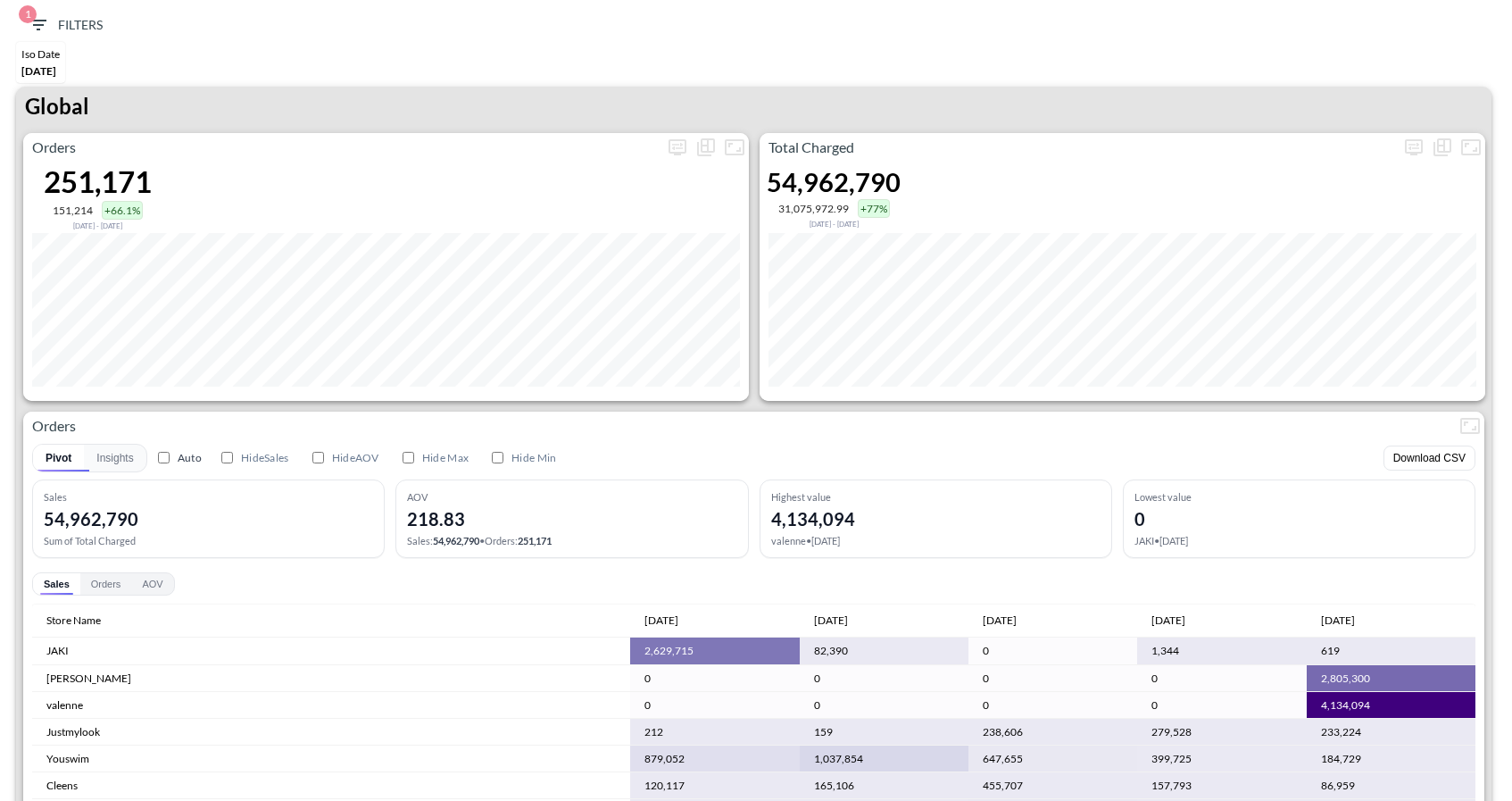
click at [403, 2] on div "1 Filters Iso Date May 01, 2025 Global Orders 251,171 151,214 +66.1% Nov 30, 20…" at bounding box center [756, 400] width 1512 height 801
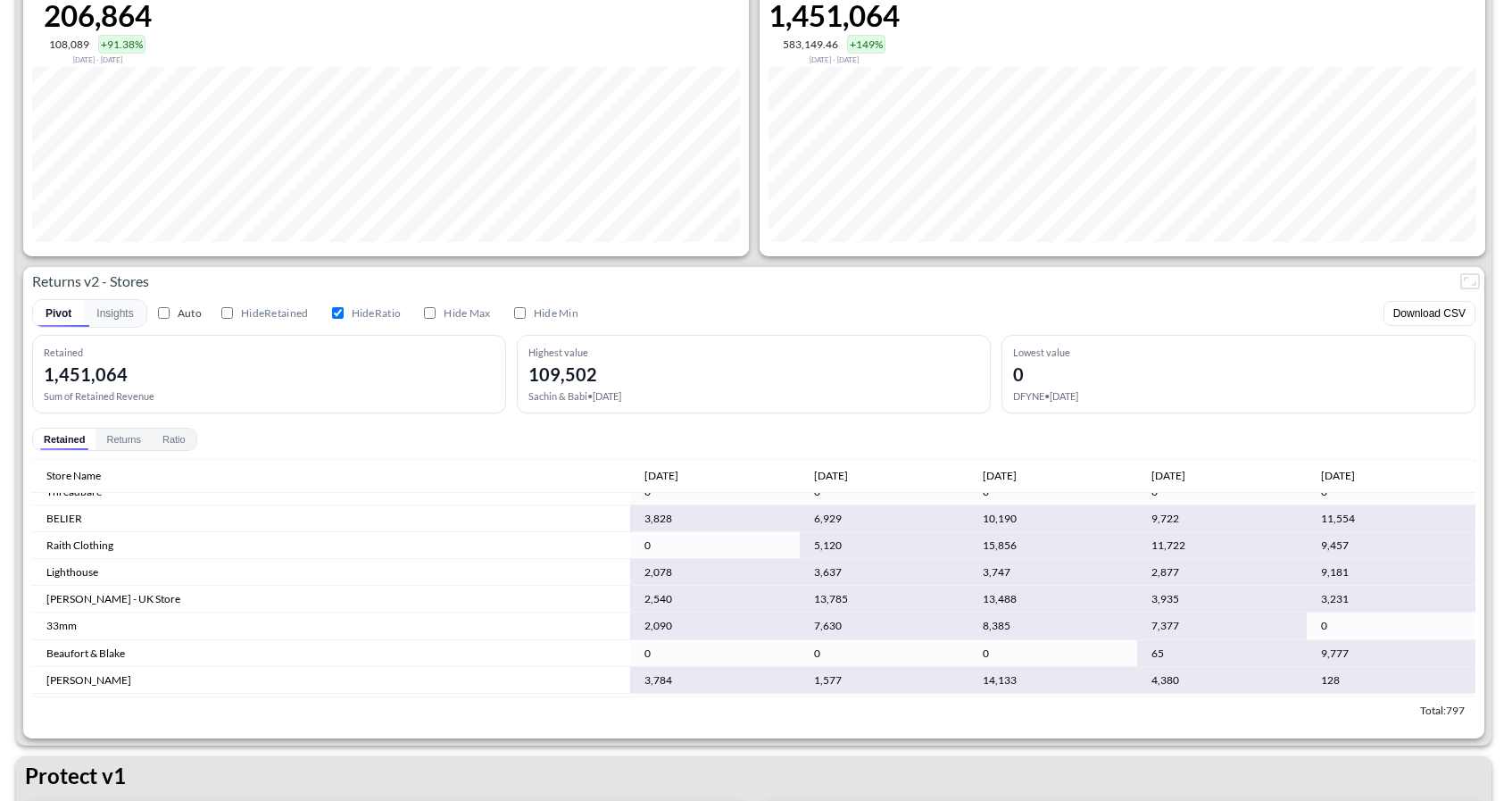
scroll to position [335, 0]
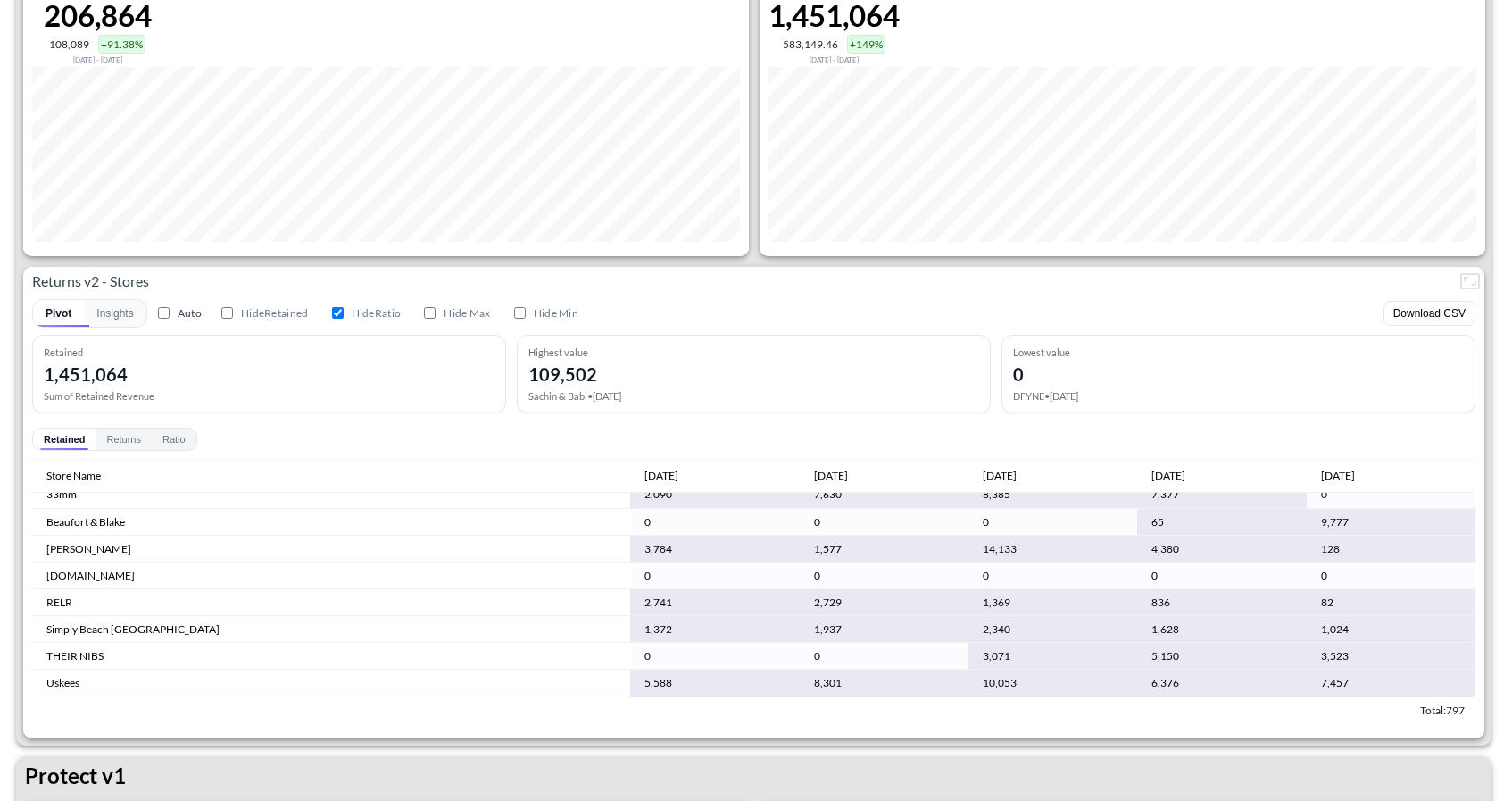
click at [441, 348] on div "Retained" at bounding box center [269, 352] width 451 height 12
click at [860, 332] on div "Pivot Insights Auto Hide Retained Hide Ratio Hide Max Hide Min Download CSV Ret…" at bounding box center [753, 509] width 1443 height 429
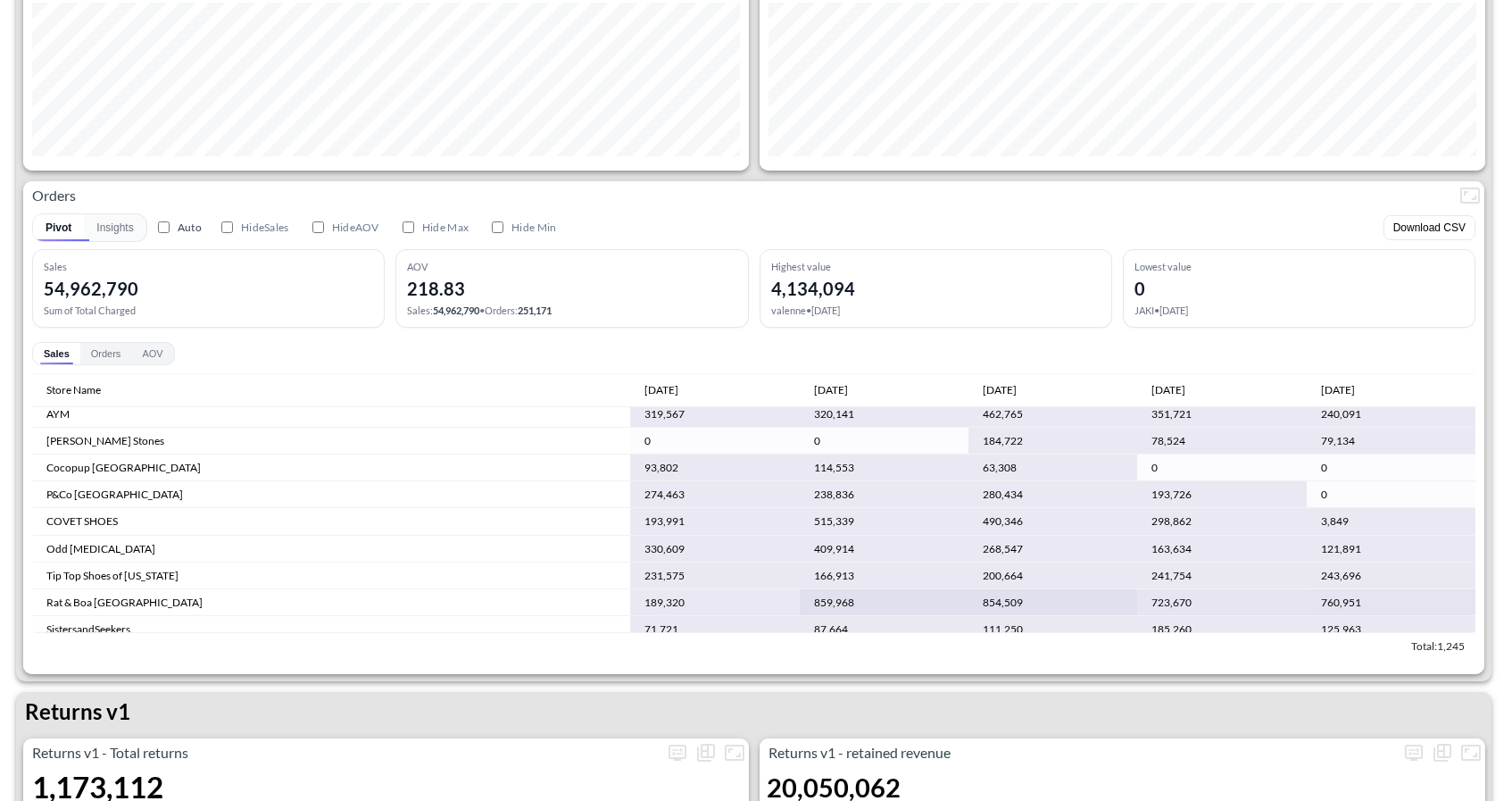
scroll to position [0, 0]
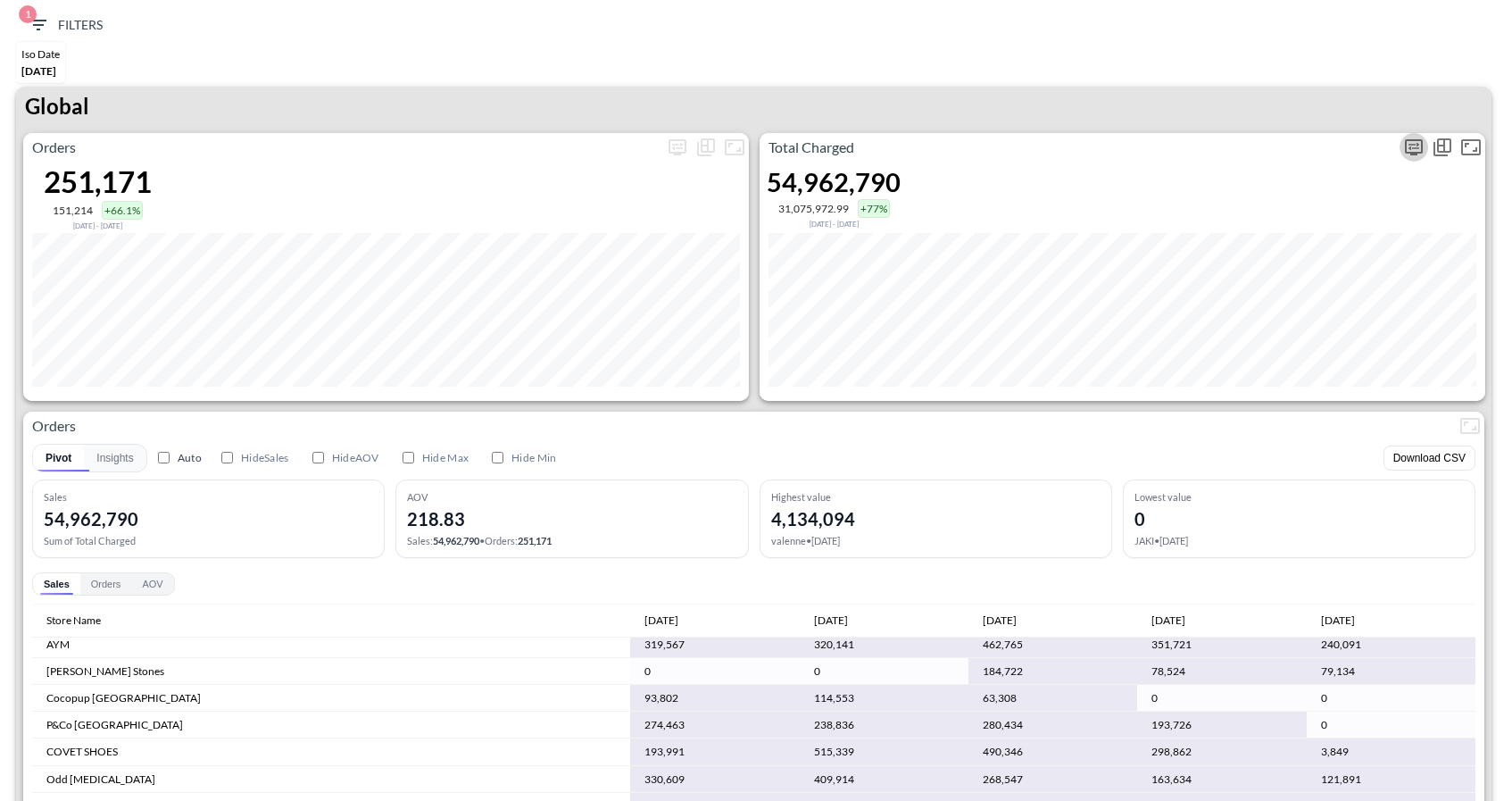
click at [1414, 156] on icon "more" at bounding box center [1414, 148] width 21 height 21
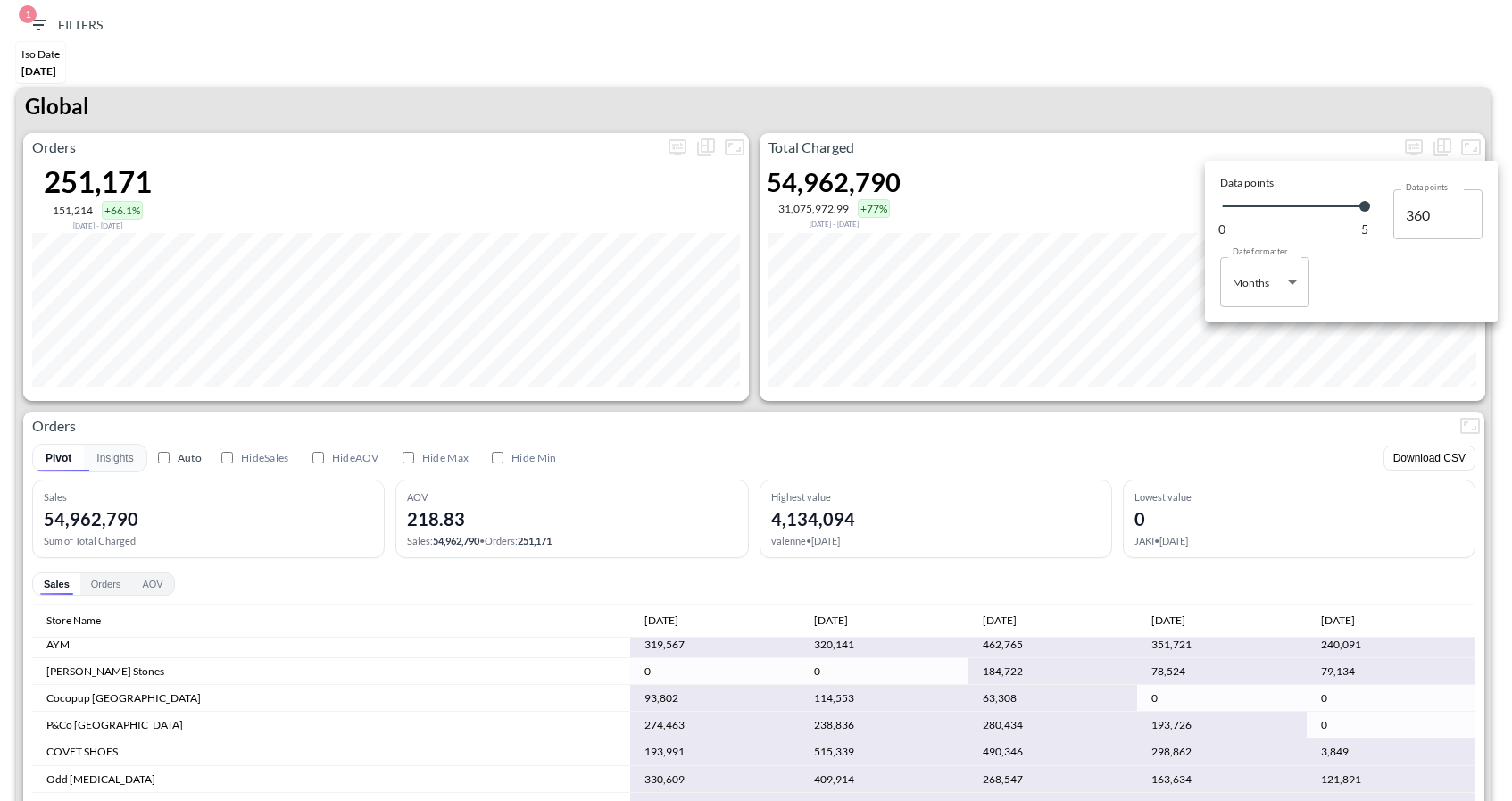
click at [1254, 296] on body "BI.P.EYE, Interactive Analytics Dashboards 1 Filters Iso Date May 01, 2025 Glob…" at bounding box center [756, 400] width 1512 height 801
click at [1251, 336] on li "Days" at bounding box center [1265, 328] width 89 height 27
type input "Days"
type input "152"
click at [1096, 422] on div at bounding box center [756, 400] width 1512 height 801
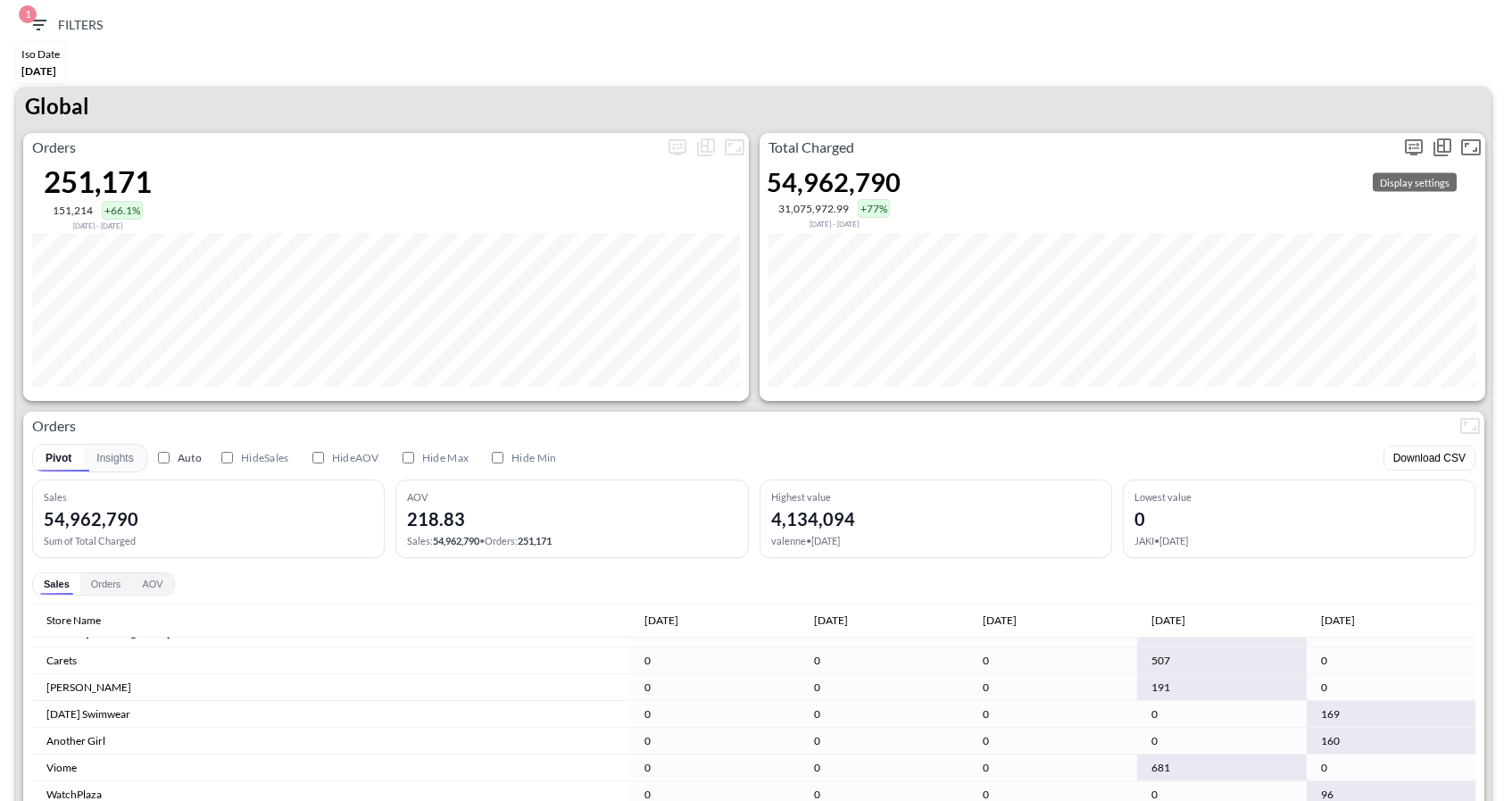
click at [1409, 153] on icon "more" at bounding box center [1414, 148] width 21 height 21
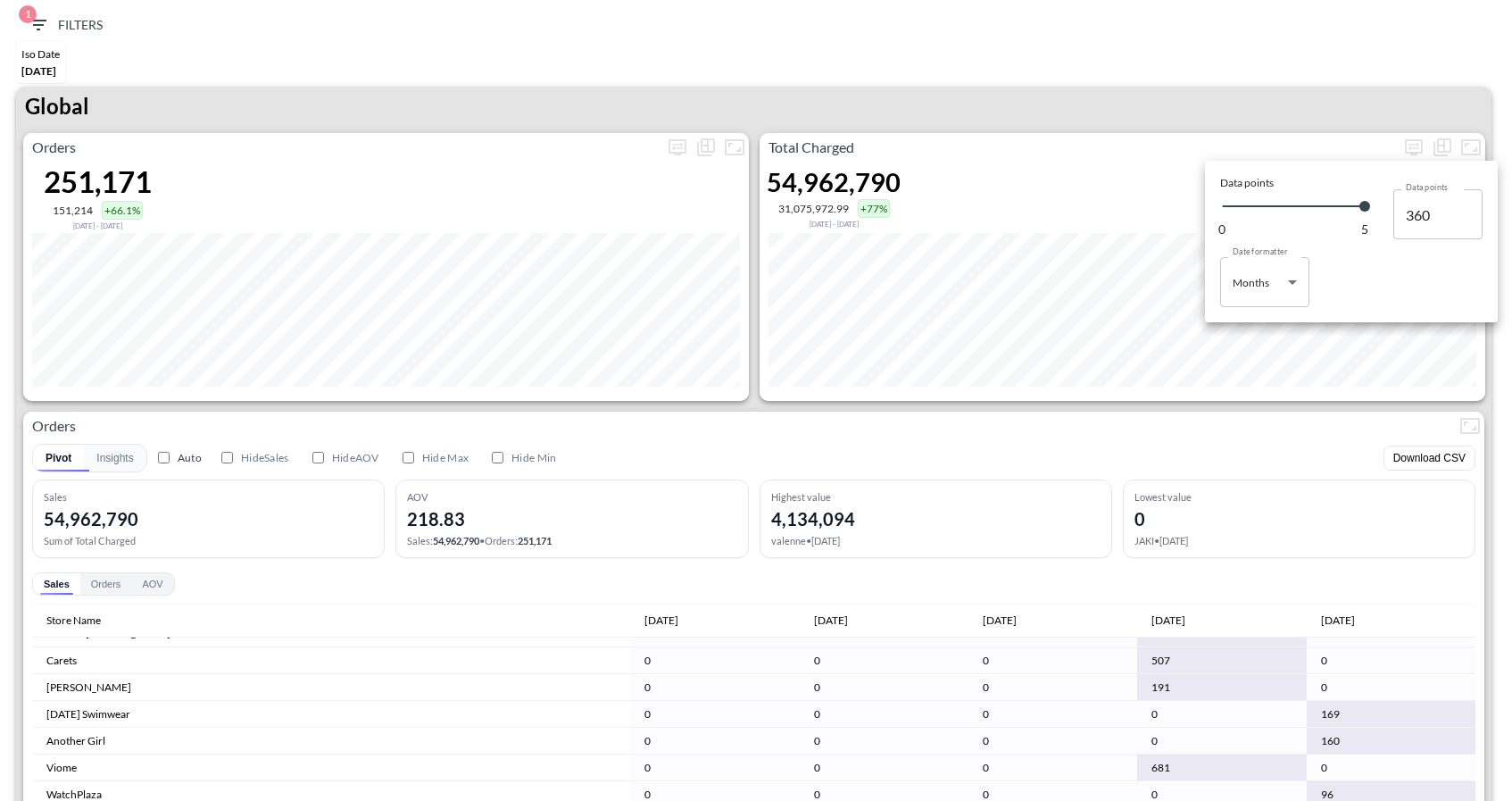
click at [1270, 279] on body "BI.P.EYE, Interactive Analytics Dashboards 1 Filters Iso Date May 01, 2025 Glob…" at bounding box center [756, 400] width 1512 height 801
click at [1262, 320] on li "Days" at bounding box center [1265, 328] width 89 height 27
type input "Days"
type input "152"
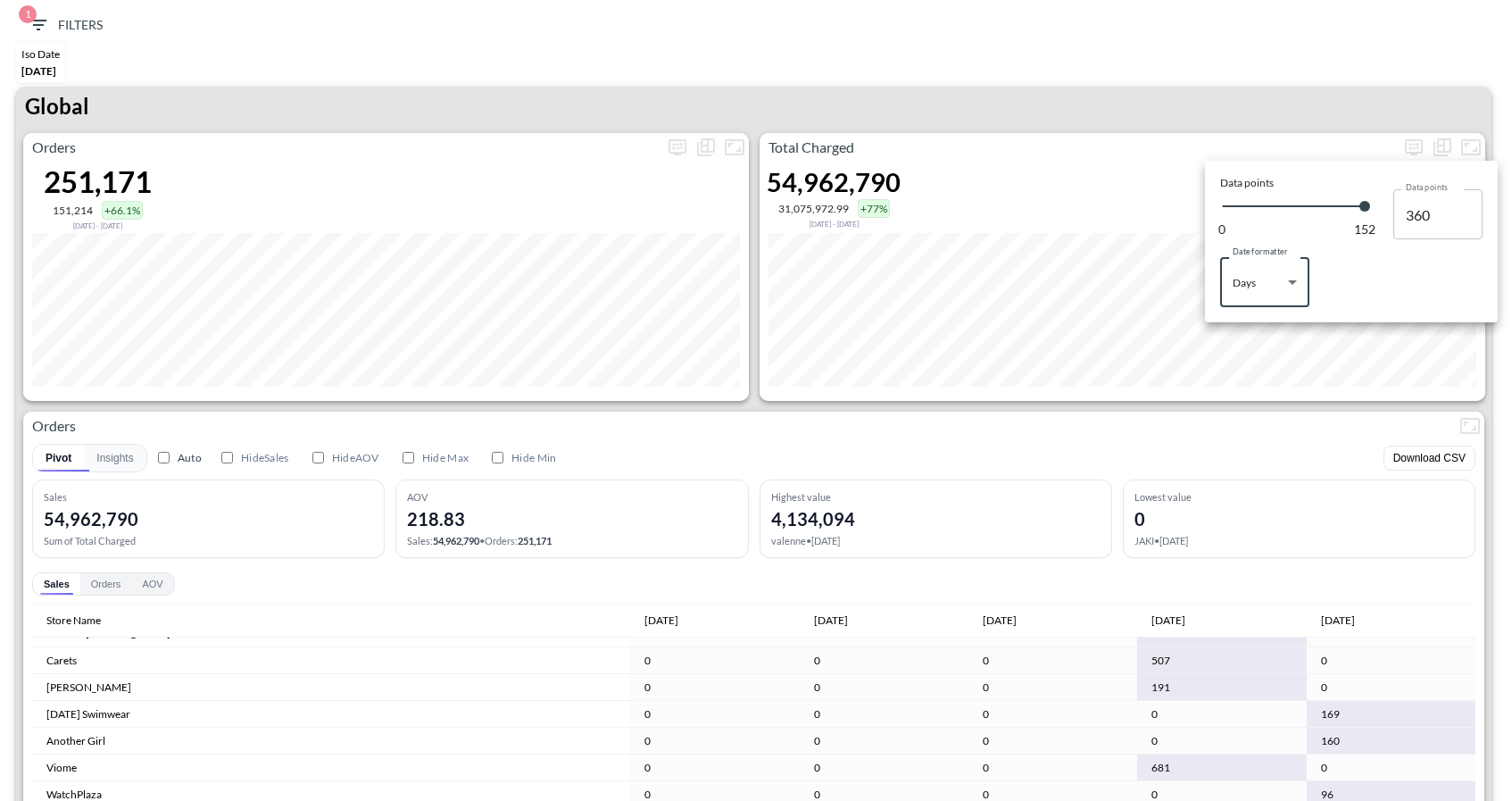
click at [1236, 132] on div at bounding box center [756, 400] width 1512 height 801
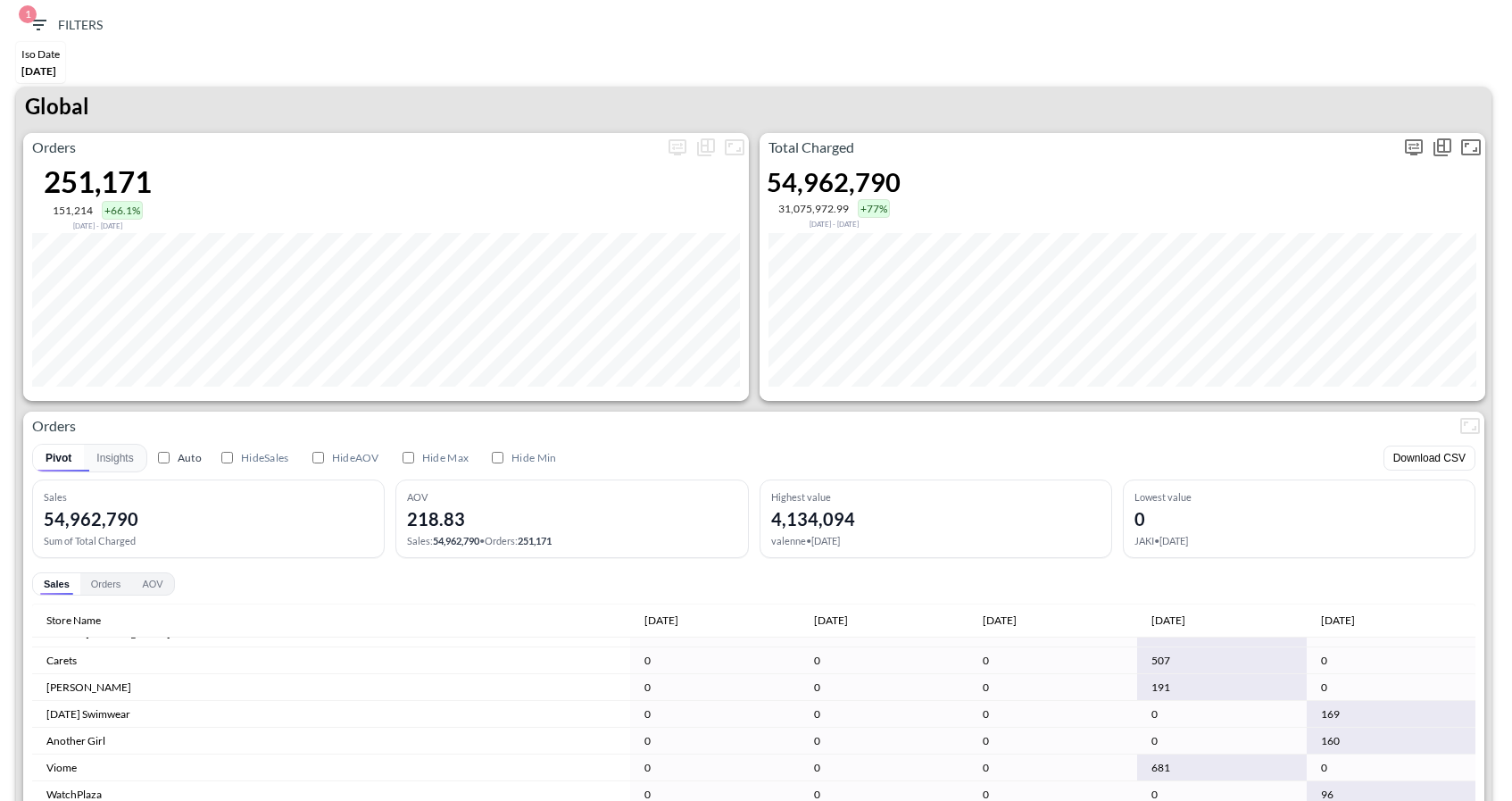
click at [1418, 133] on button "more" at bounding box center [1414, 148] width 29 height 29
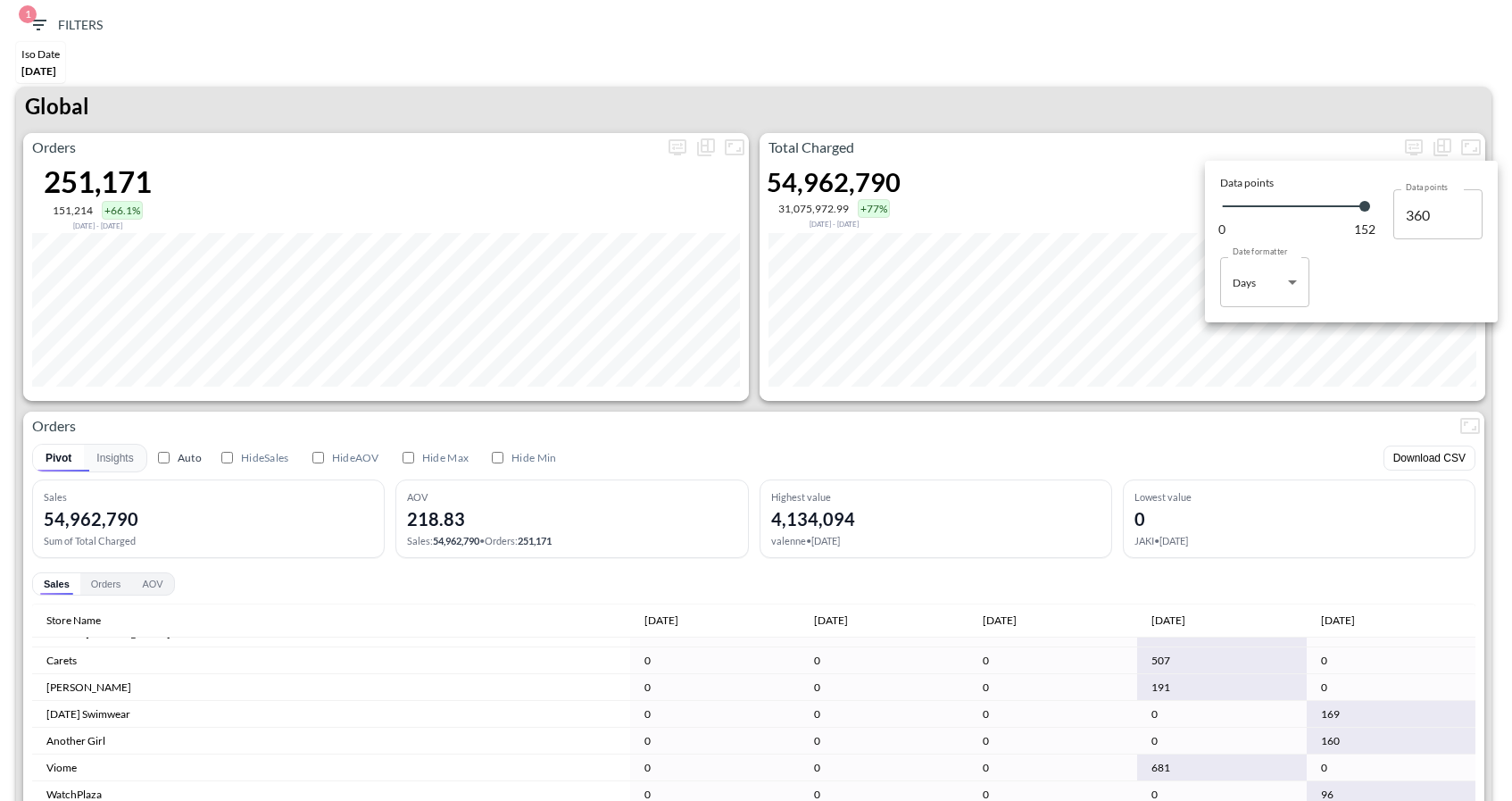
click at [1287, 279] on body "BI.P.EYE, Interactive Analytics Dashboards 1 Filters Iso Date May 01, 2025 Glob…" at bounding box center [756, 400] width 1512 height 801
click at [1254, 367] on li "Months" at bounding box center [1265, 354] width 89 height 27
type input "Months"
click at [1278, 86] on div at bounding box center [756, 400] width 1512 height 801
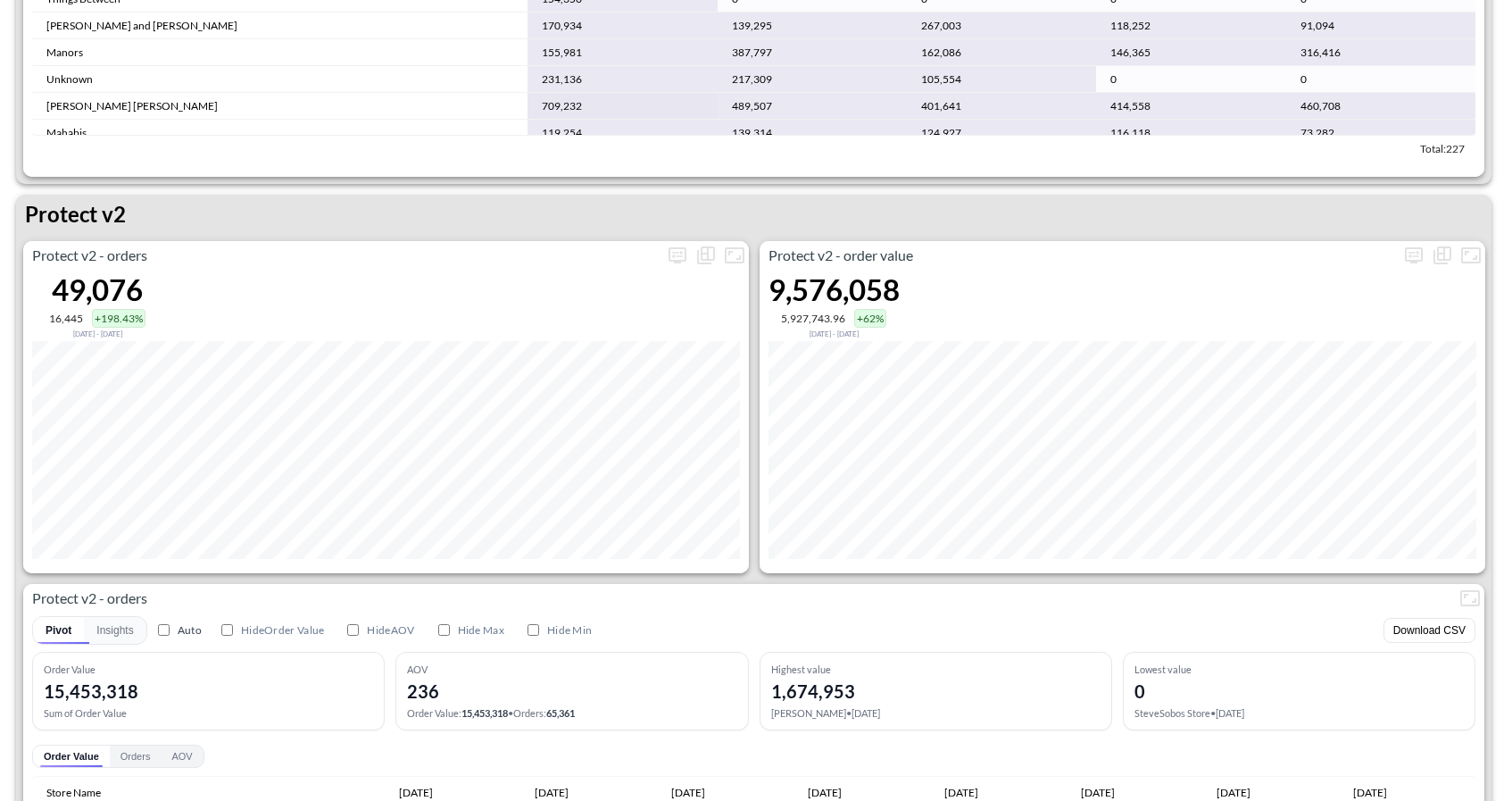
scroll to position [3407, 0]
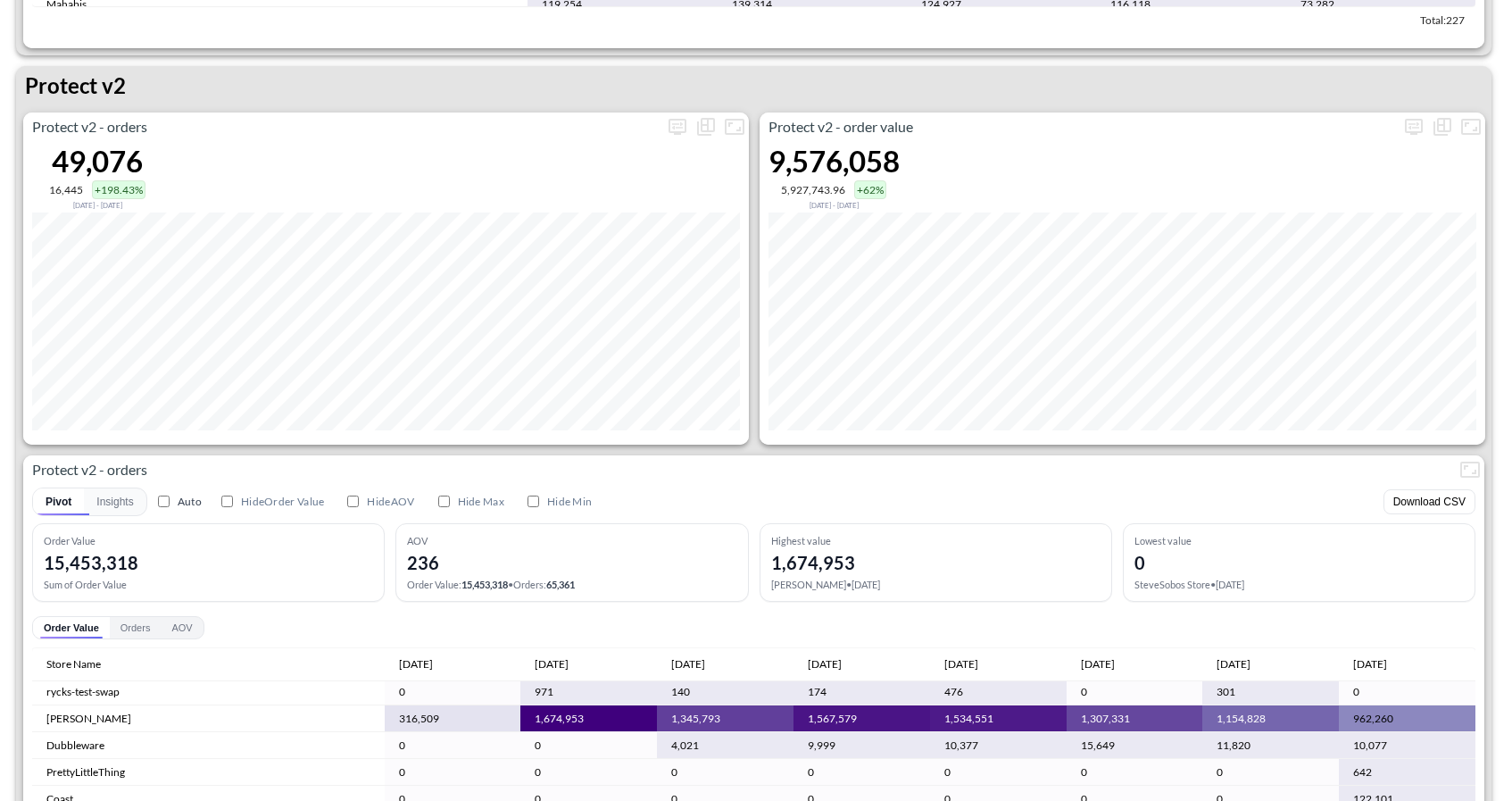
click at [670, 108] on div "Protect v2" at bounding box center [753, 89] width 1475 height 47
click at [670, 130] on icon "more" at bounding box center [677, 127] width 18 height 16
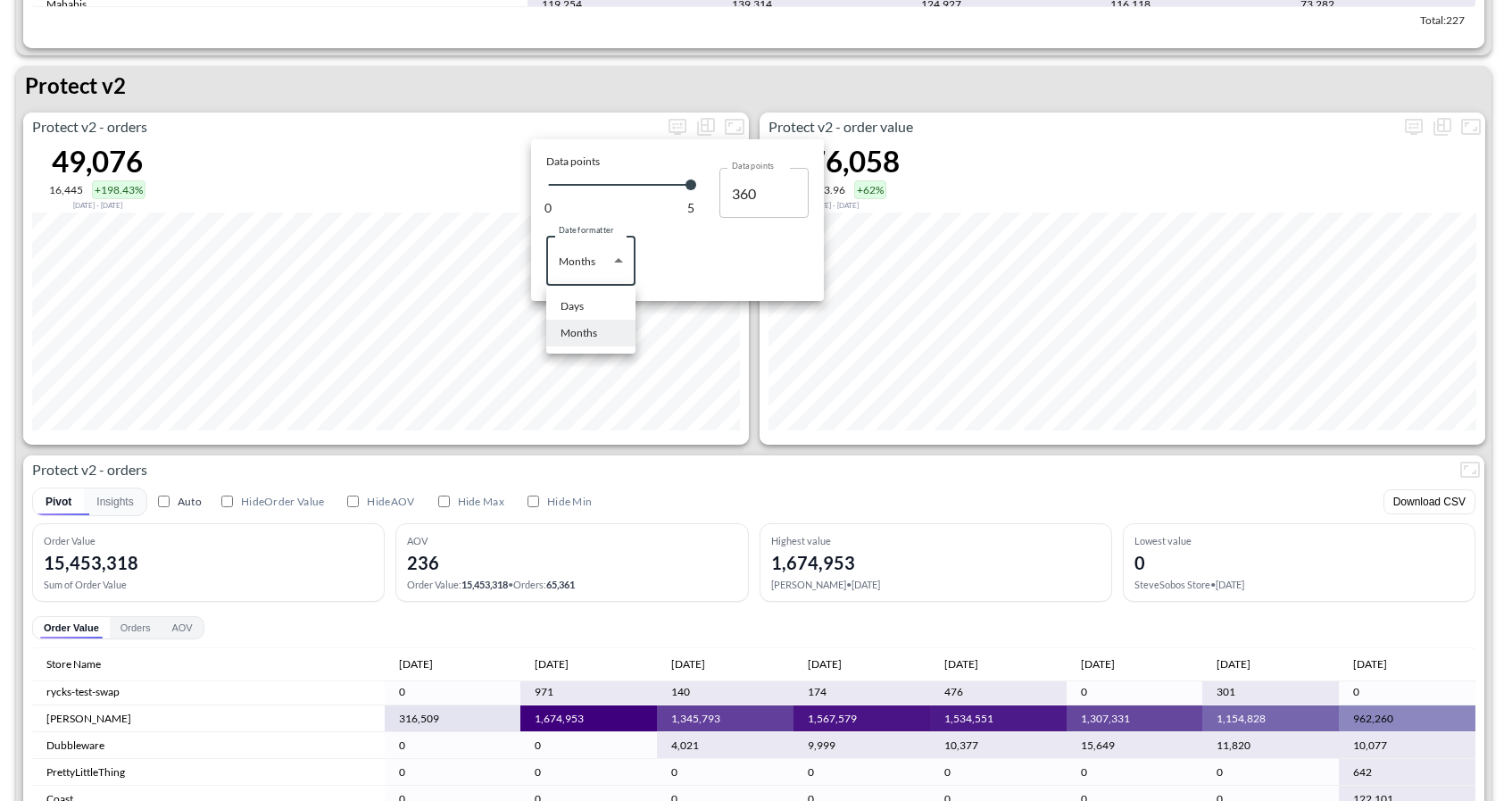
click at [601, 270] on body "BI.P.EYE, Interactive Analytics Dashboards 1 Filters Iso Date May 01, 2025 Glob…" at bounding box center [756, 400] width 1512 height 801
click at [585, 304] on li "Days" at bounding box center [591, 306] width 89 height 27
type input "Days"
type input "152"
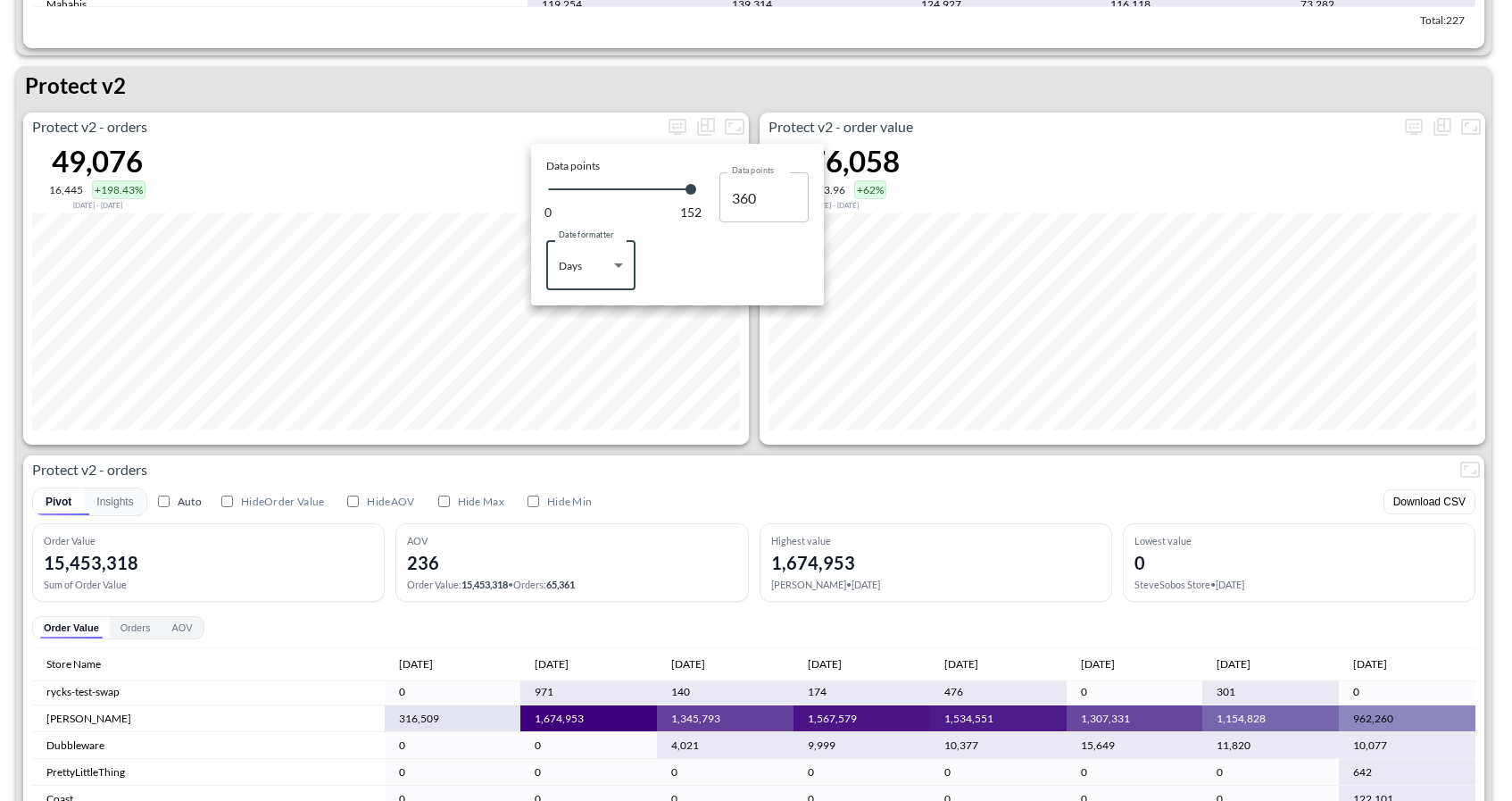
click at [998, 102] on div at bounding box center [756, 400] width 1512 height 801
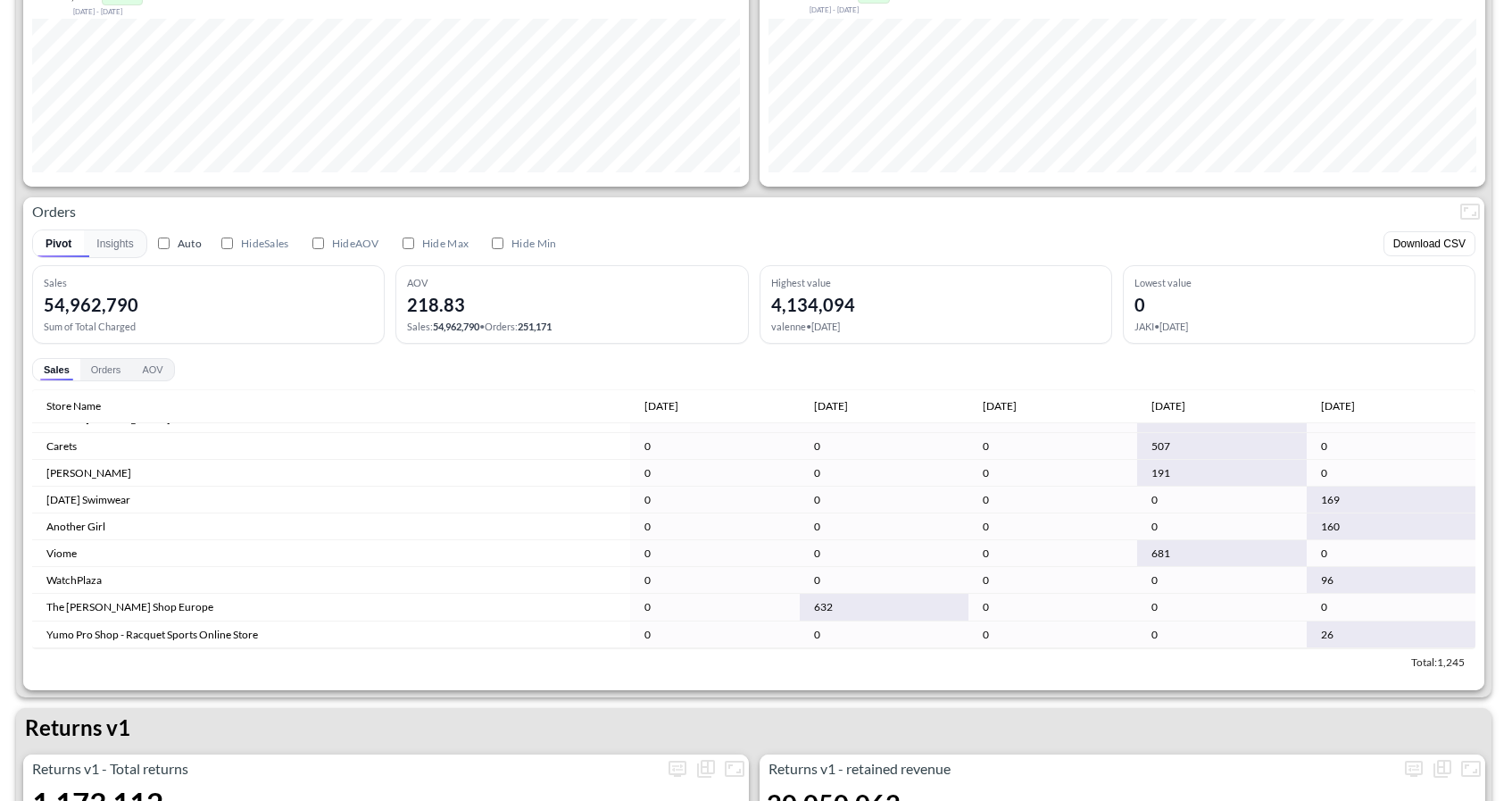
scroll to position [221, 0]
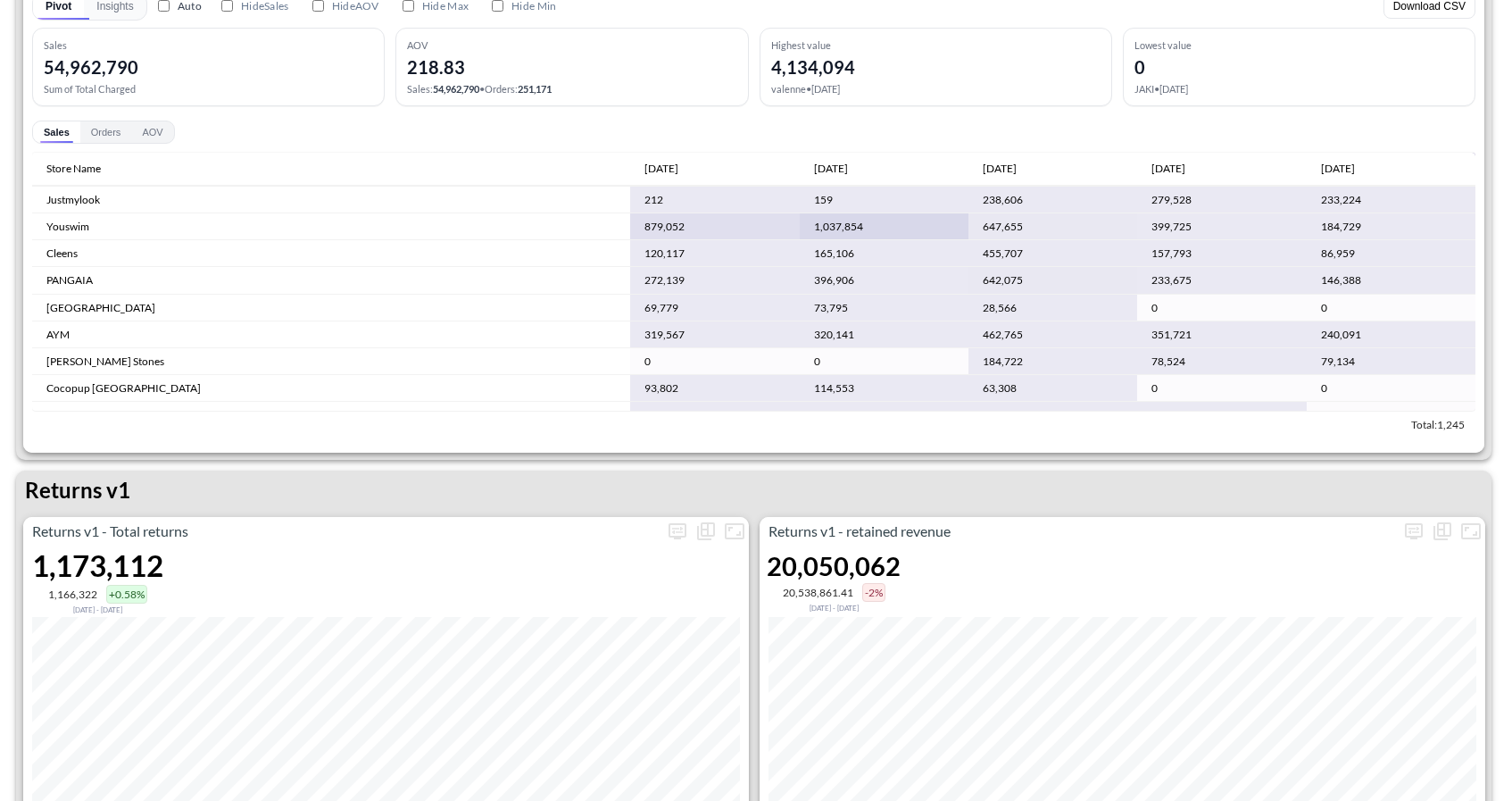
scroll to position [83, 0]
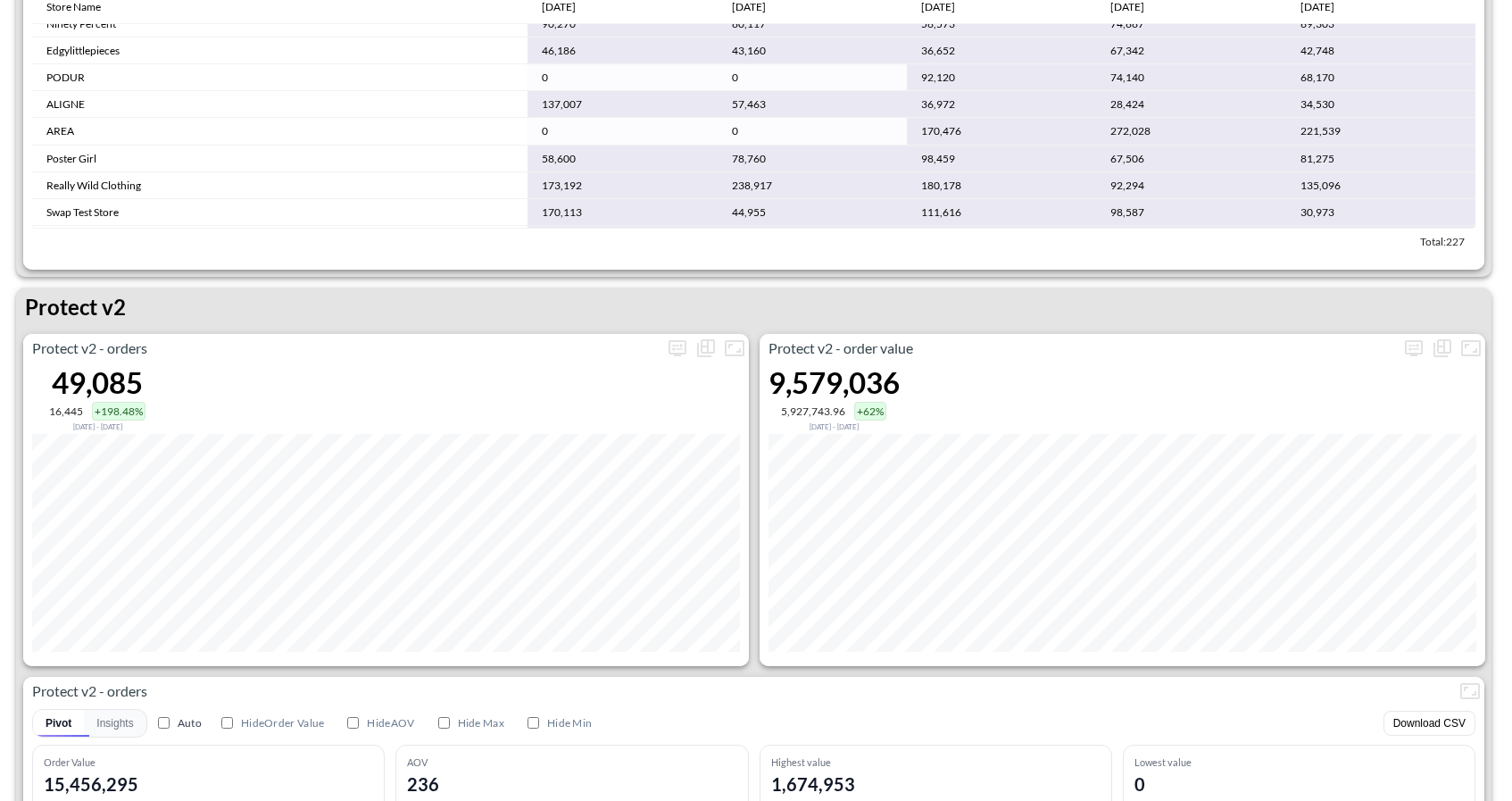
scroll to position [3267, 0]
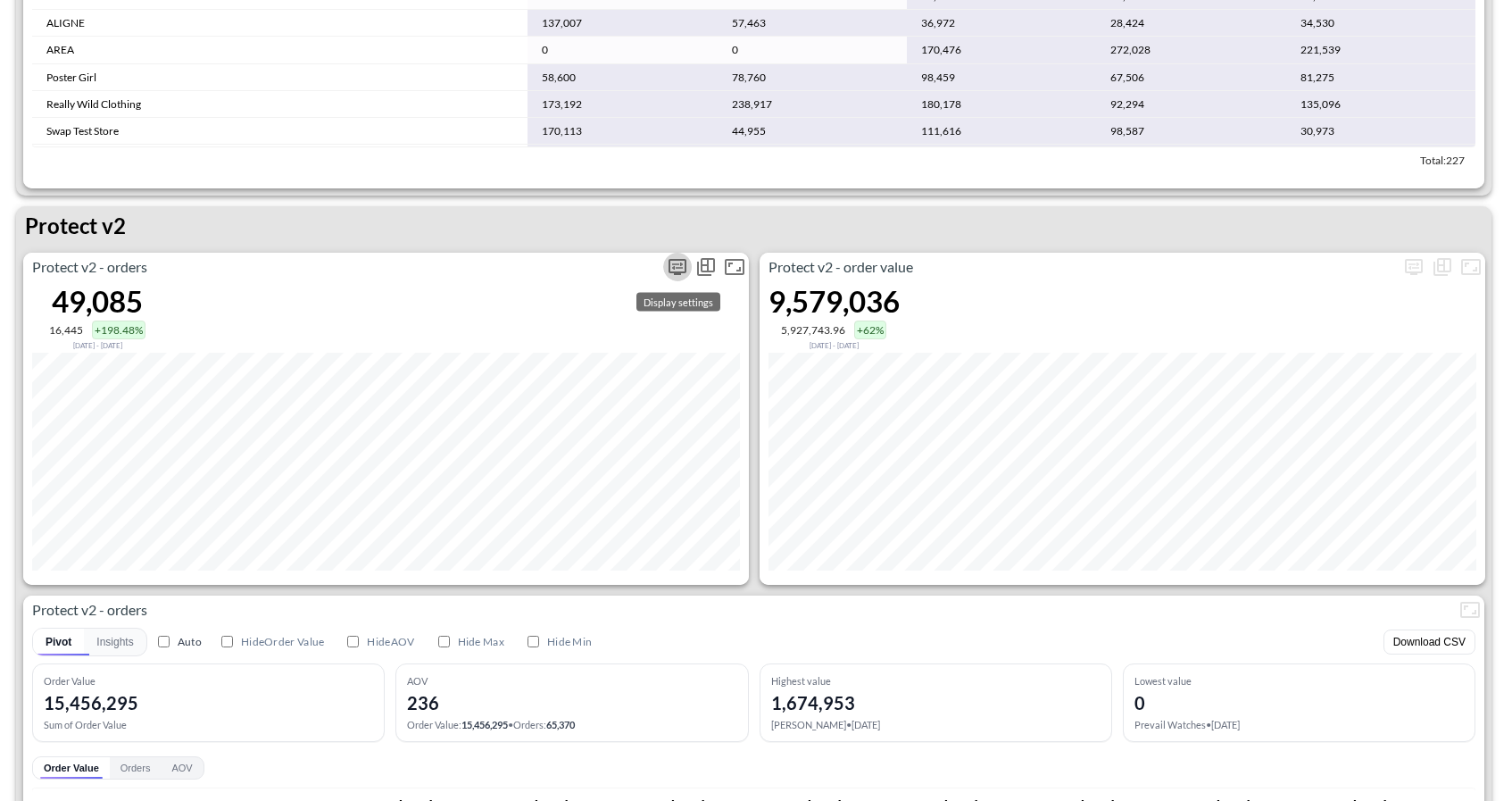
click at [683, 272] on icon "more" at bounding box center [677, 267] width 21 height 21
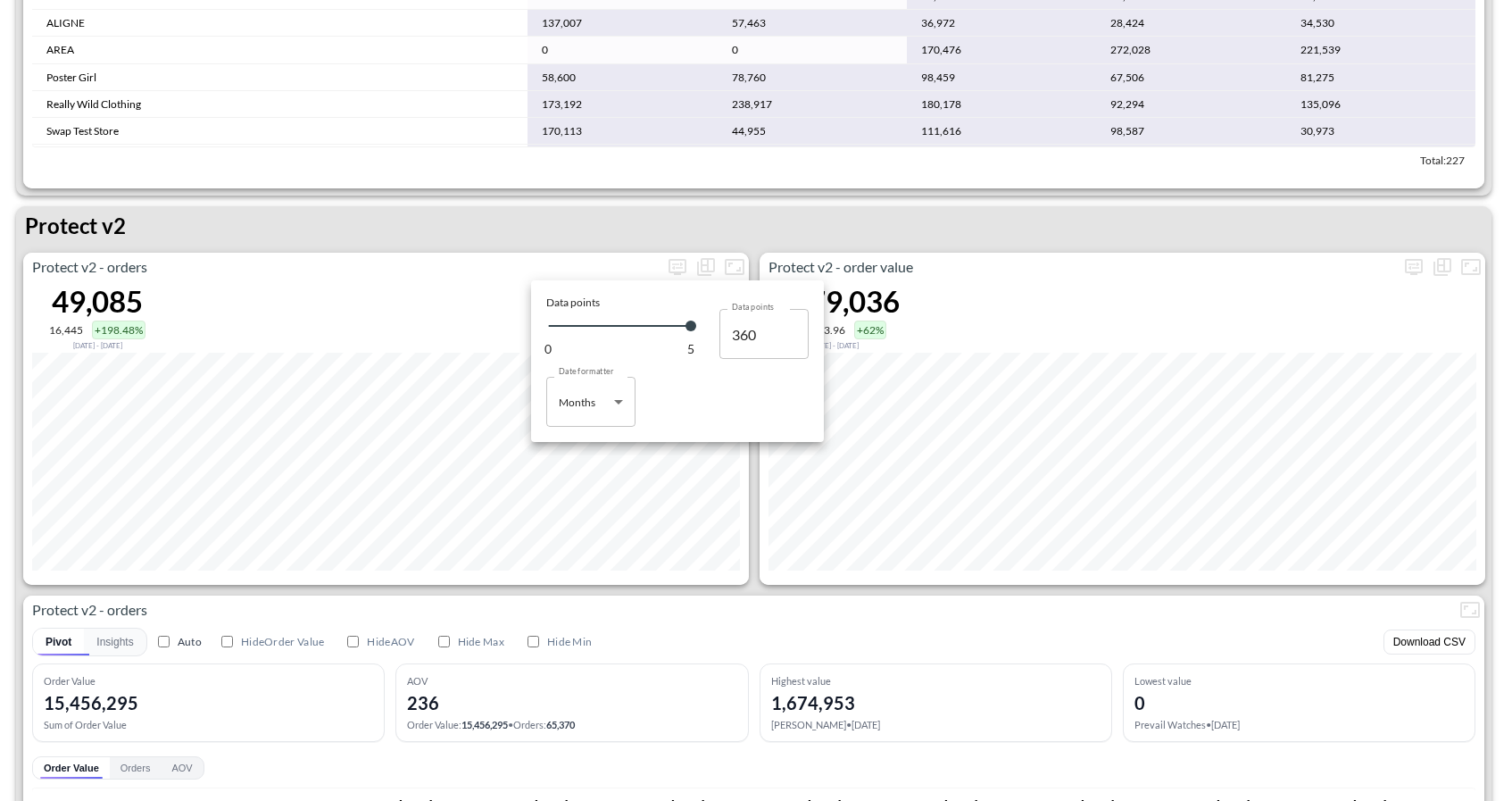
click at [614, 410] on body "BI.P.EYE, Interactive Analytics Dashboards 1 Filters Iso Date [DATE] Global Ord…" at bounding box center [756, 400] width 1512 height 801
click at [576, 438] on li "Days" at bounding box center [591, 447] width 89 height 27
type input "Days"
type input "152"
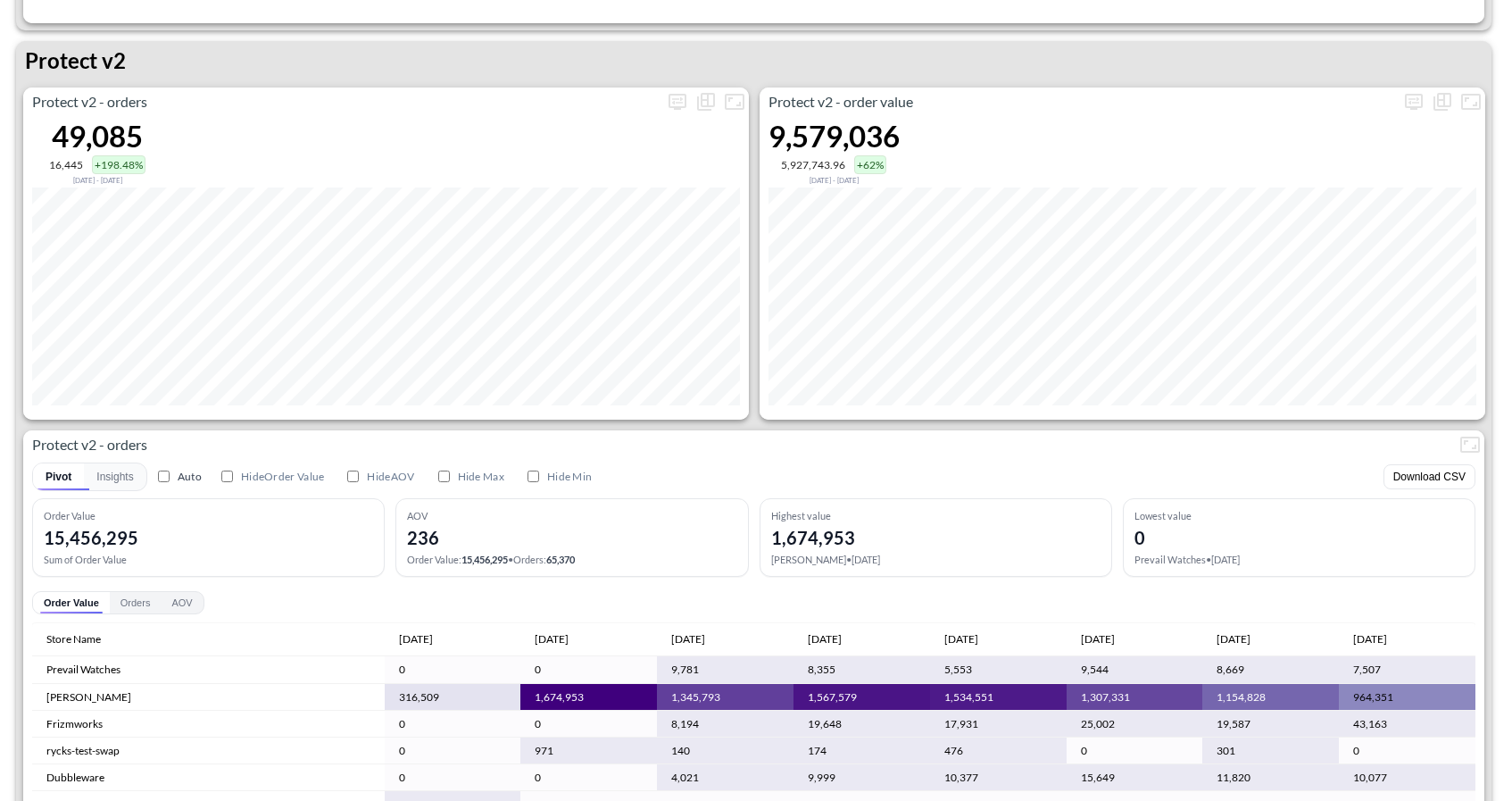
scroll to position [3435, 0]
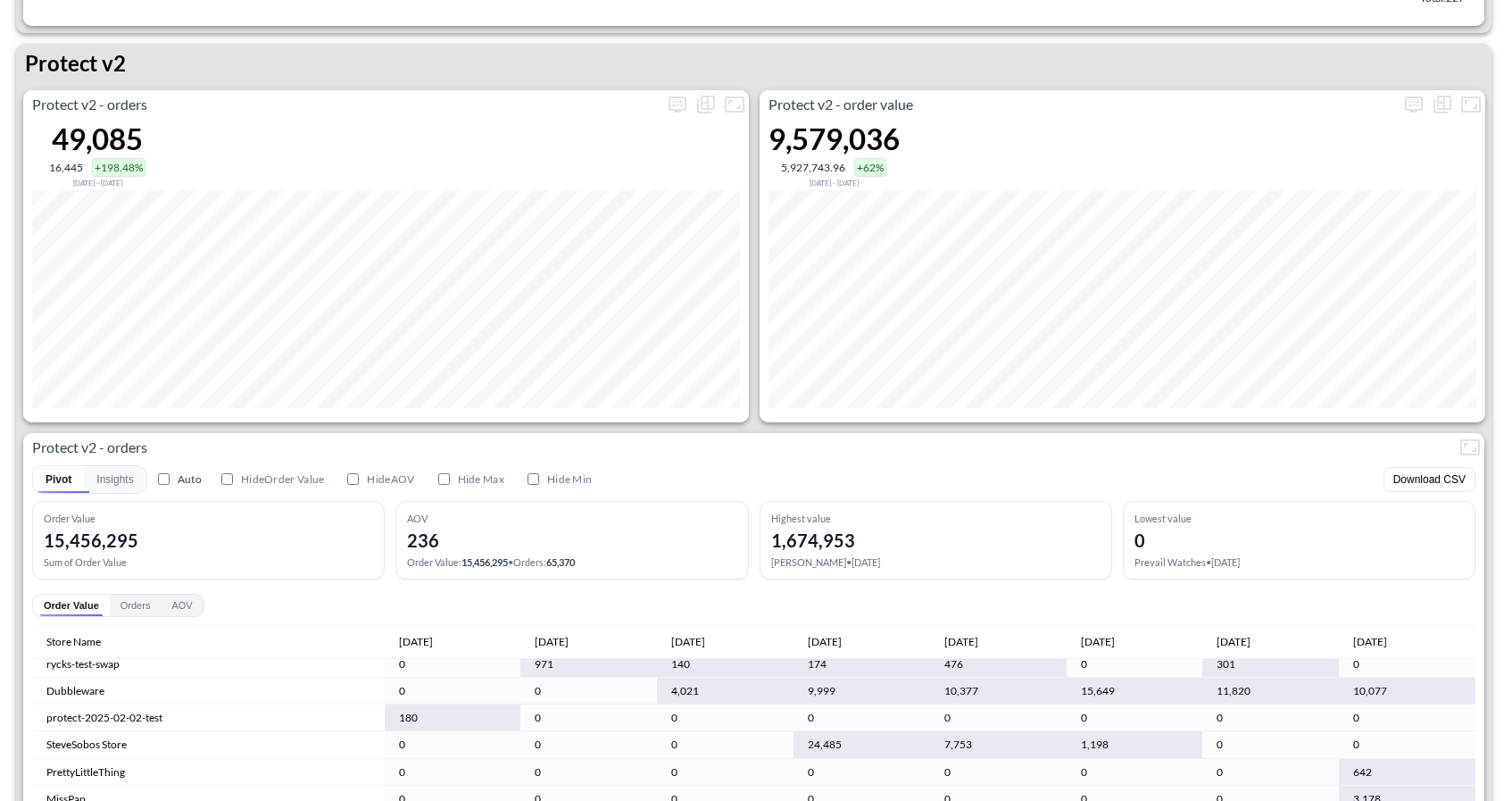
scroll to position [107, 0]
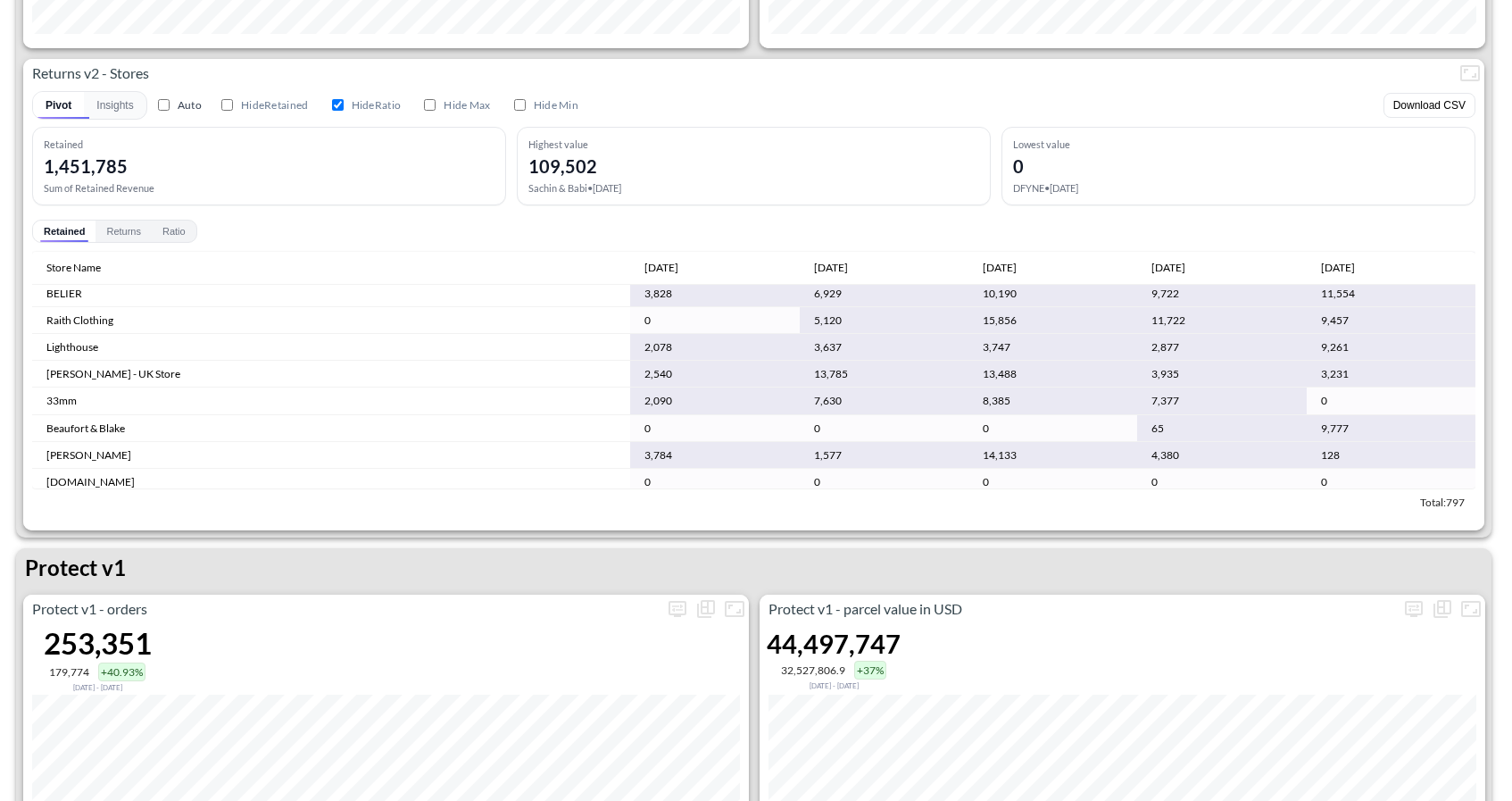
scroll to position [251, 0]
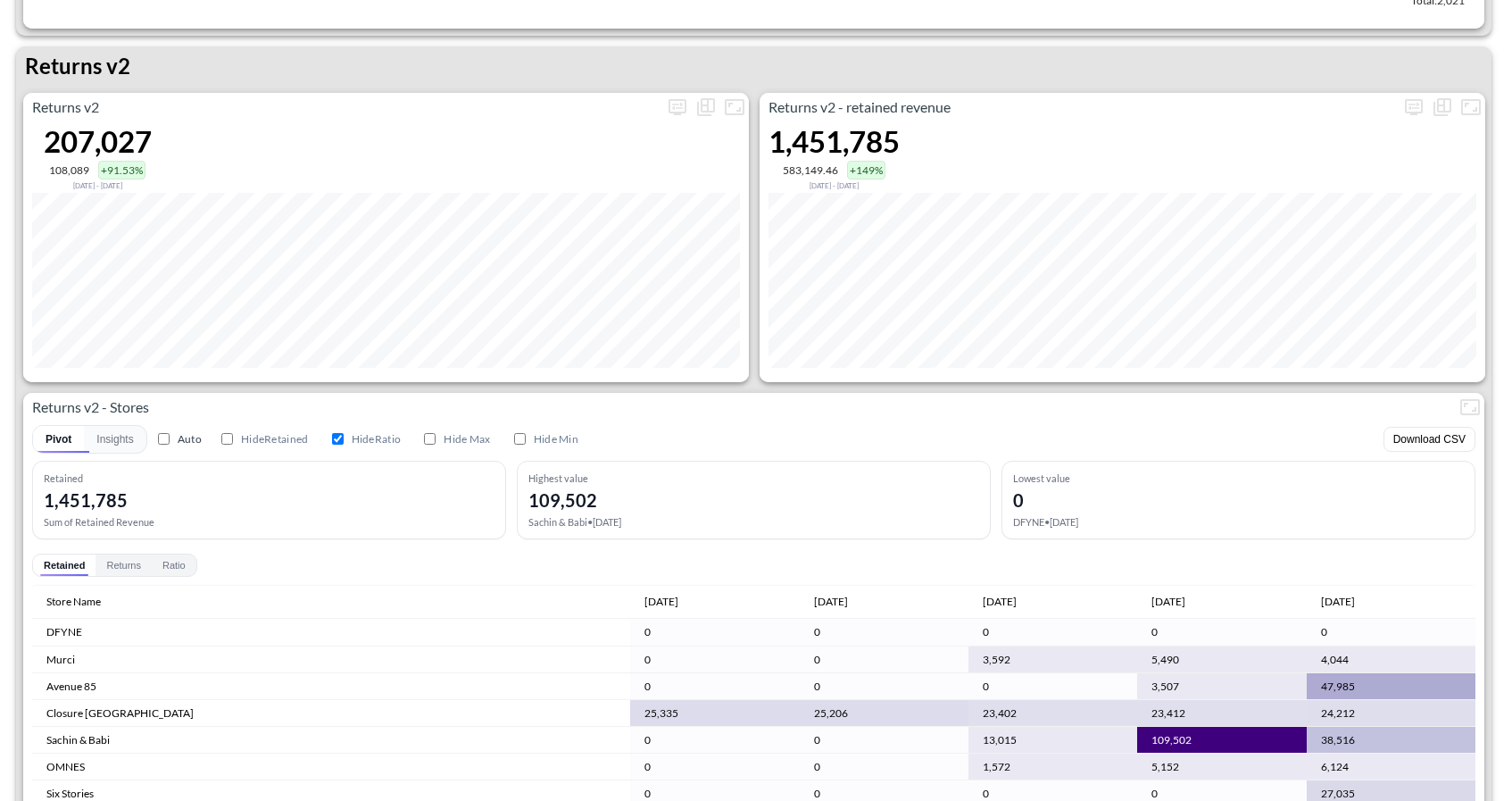
scroll to position [2424, 0]
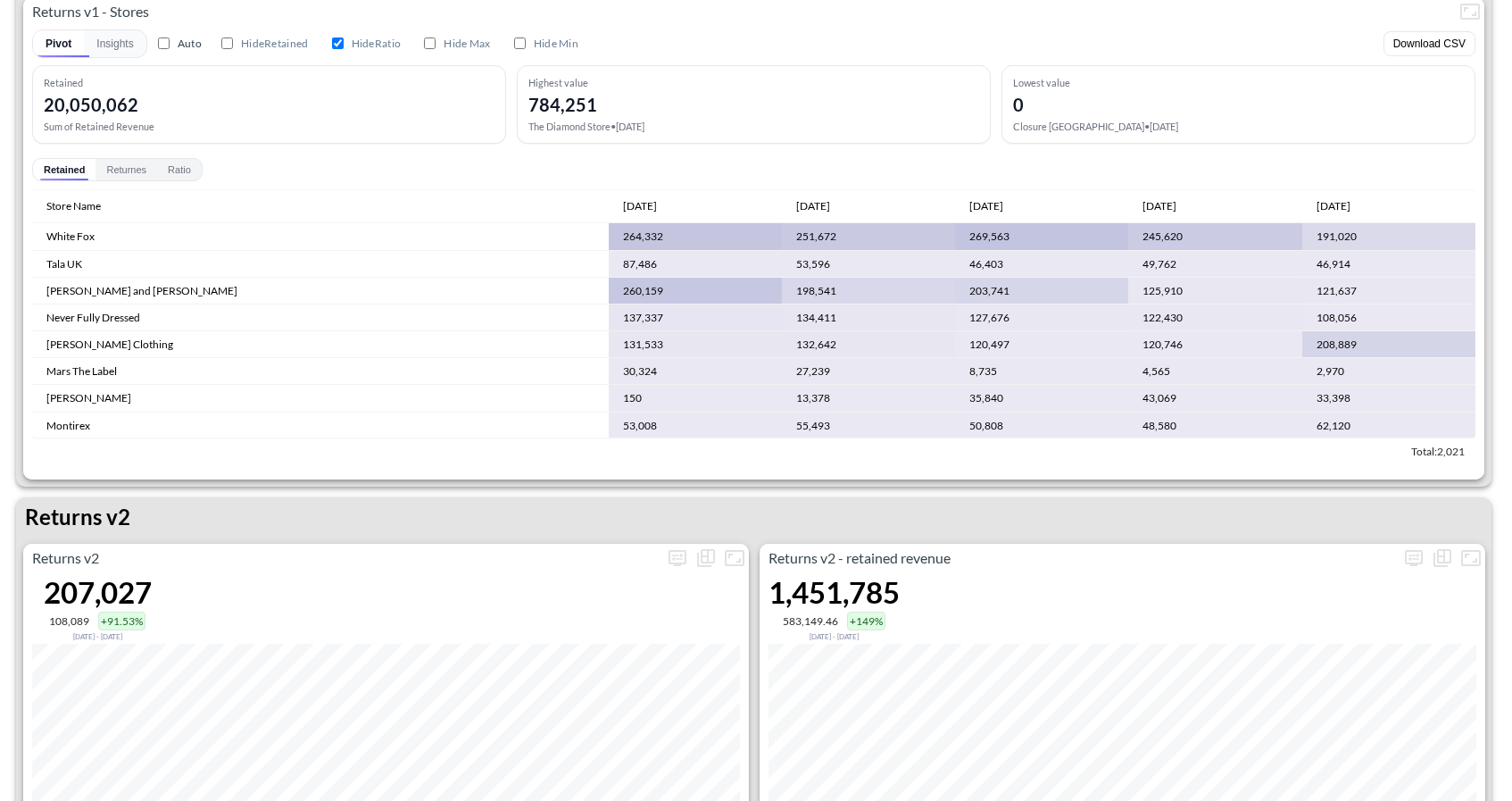
scroll to position [1300, 0]
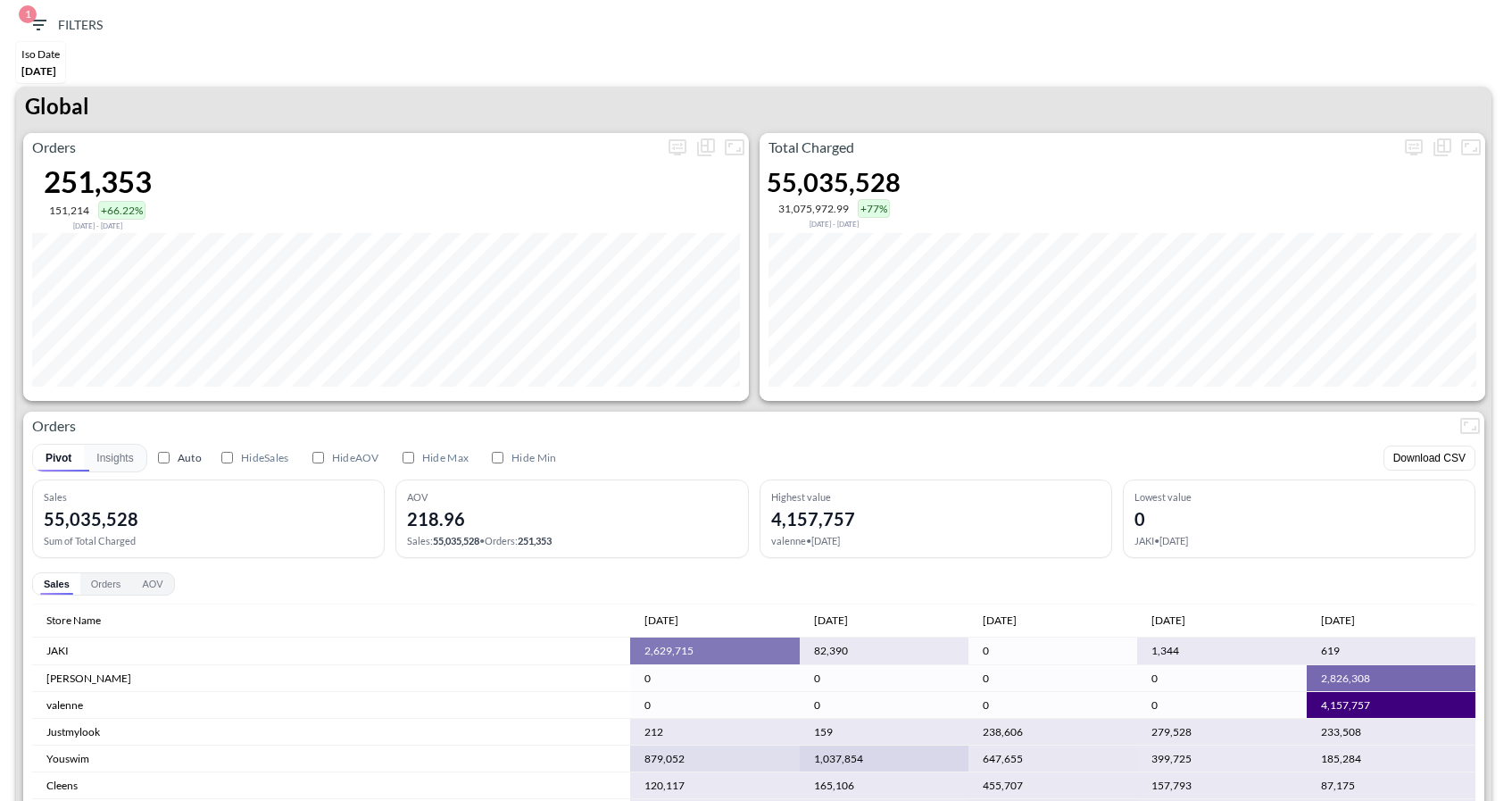
click at [386, 4] on div "1 Filters Iso Date [DATE] Global Orders 251,353 151,214 +66.22% [DATE] - [DATE]…" at bounding box center [756, 400] width 1512 height 801
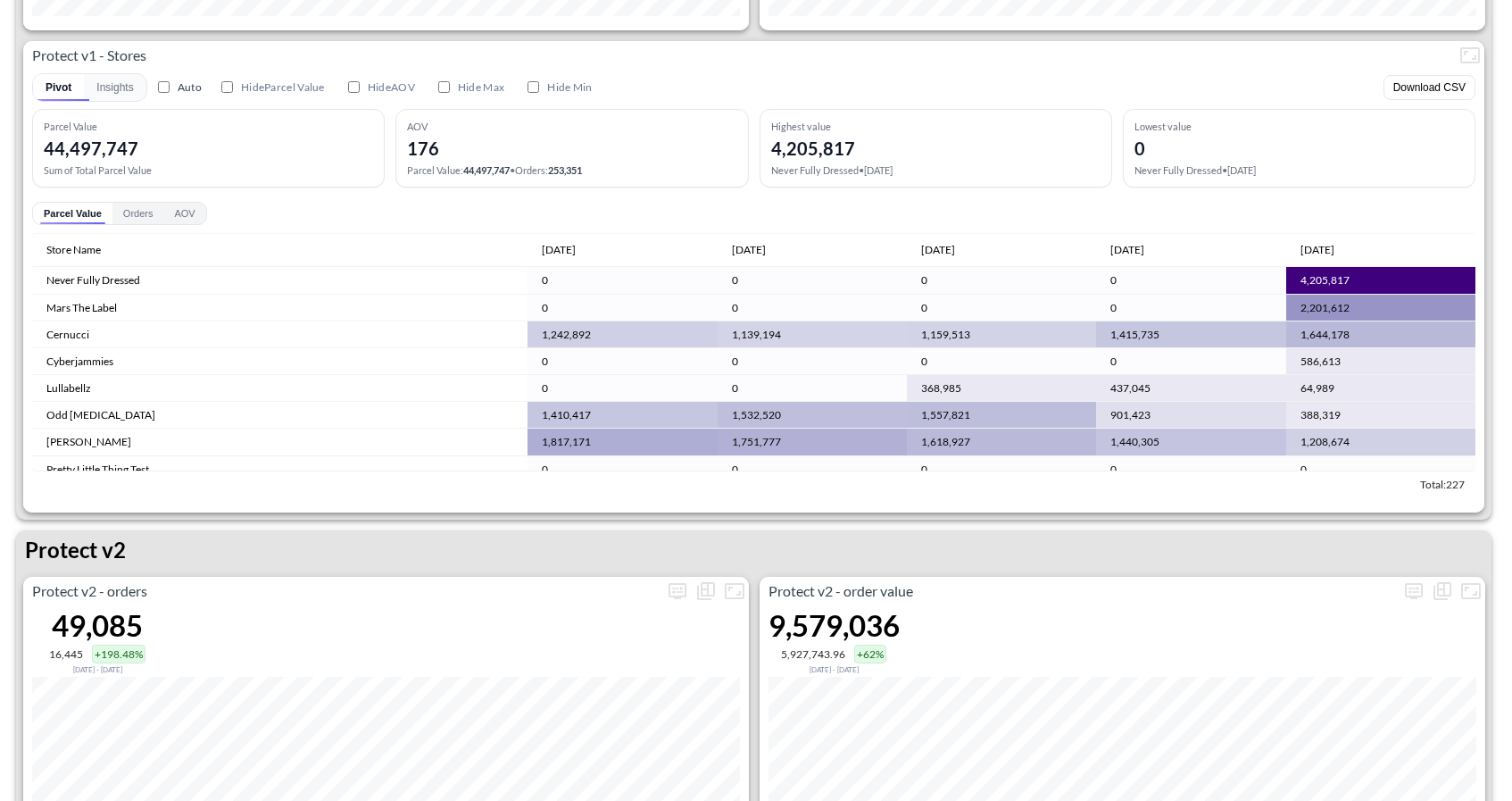
scroll to position [3449, 0]
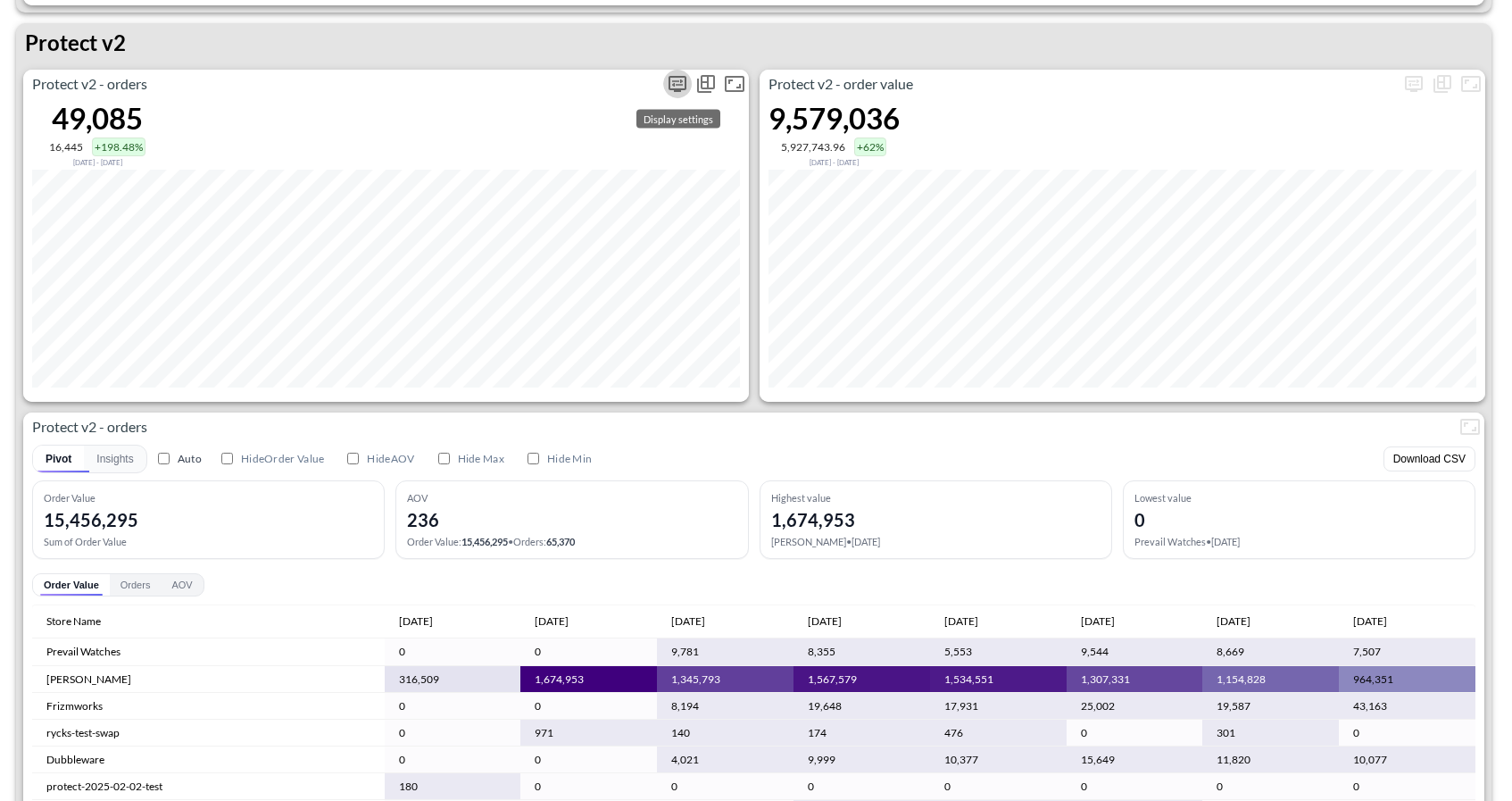
click at [676, 88] on icon "more" at bounding box center [677, 84] width 18 height 16
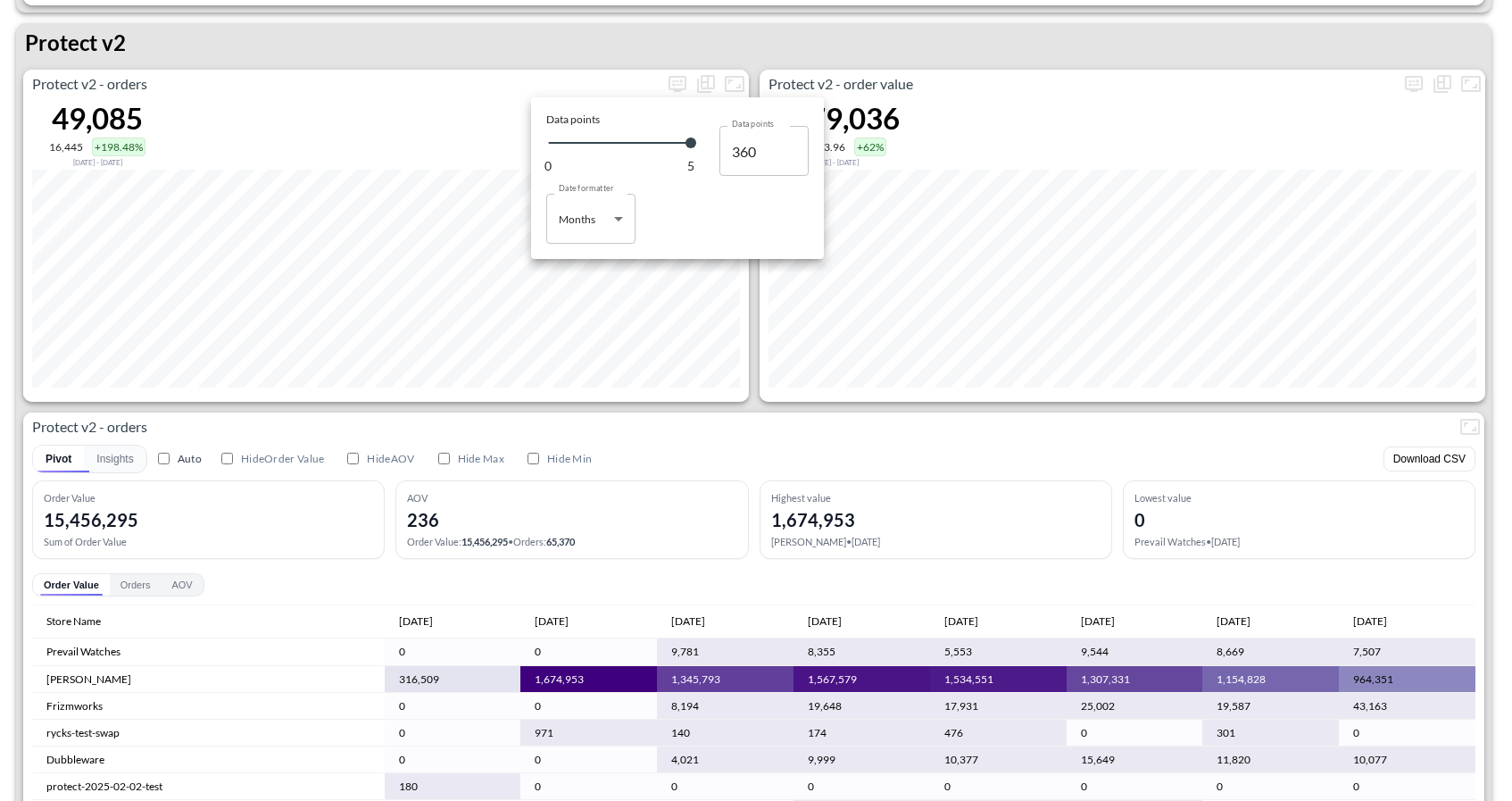
click at [611, 228] on body "BI.P.EYE, Interactive Analytics Dashboards 1 Filters Iso Date May 01, 2025 Glob…" at bounding box center [756, 400] width 1512 height 801
click at [599, 264] on li "Days" at bounding box center [591, 264] width 89 height 27
type input "Days"
type input "152"
click at [609, 406] on div at bounding box center [756, 400] width 1512 height 801
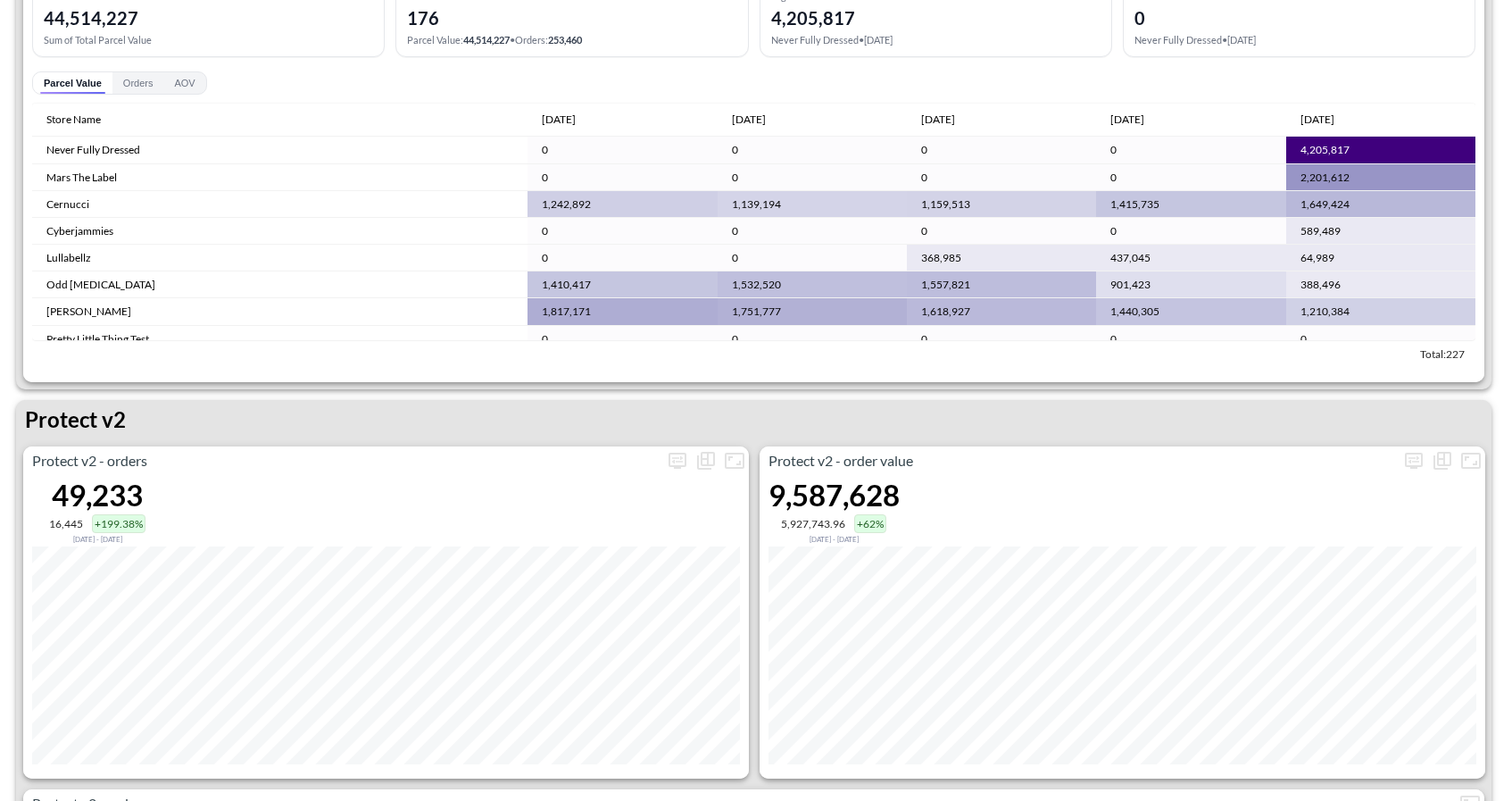
scroll to position [3118, 0]
